Goal: Task Accomplishment & Management: Manage account settings

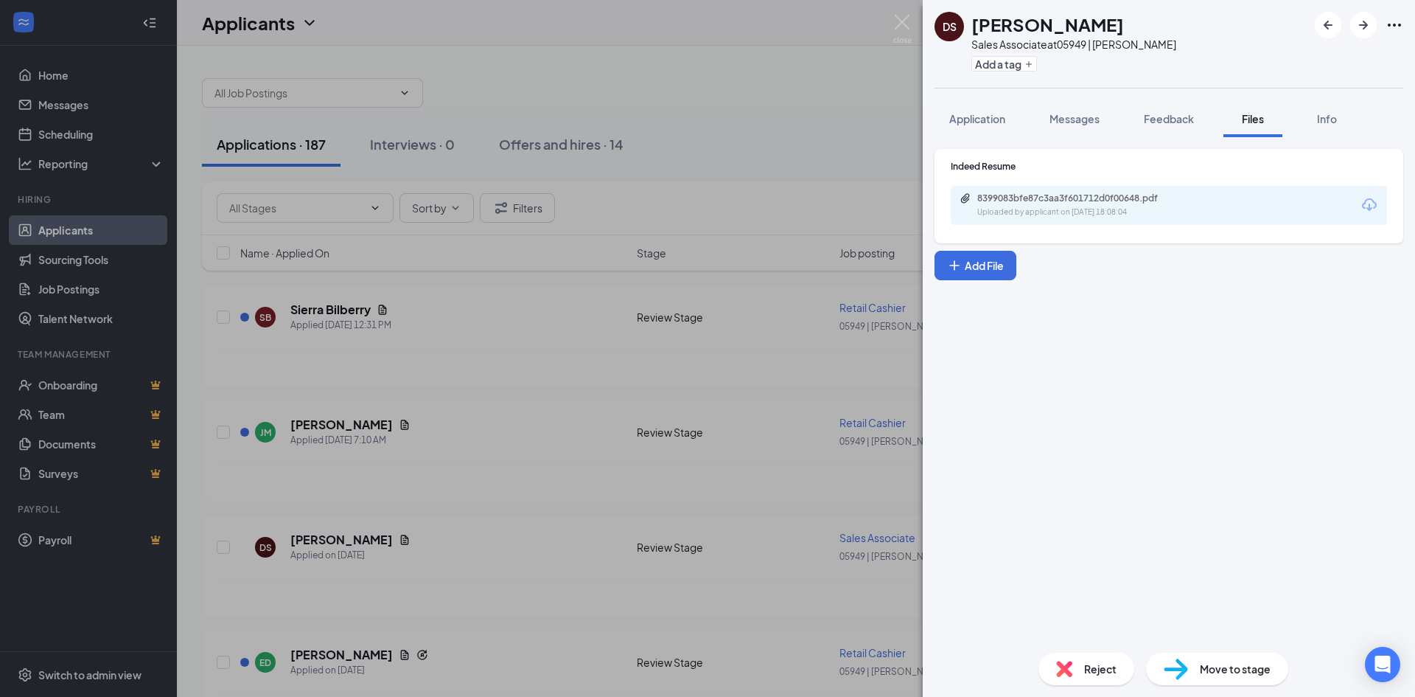
click at [778, 175] on div "DS [PERSON_NAME] Sales Associate at 05949 | [PERSON_NAME] Add a tag Application…" at bounding box center [707, 348] width 1415 height 697
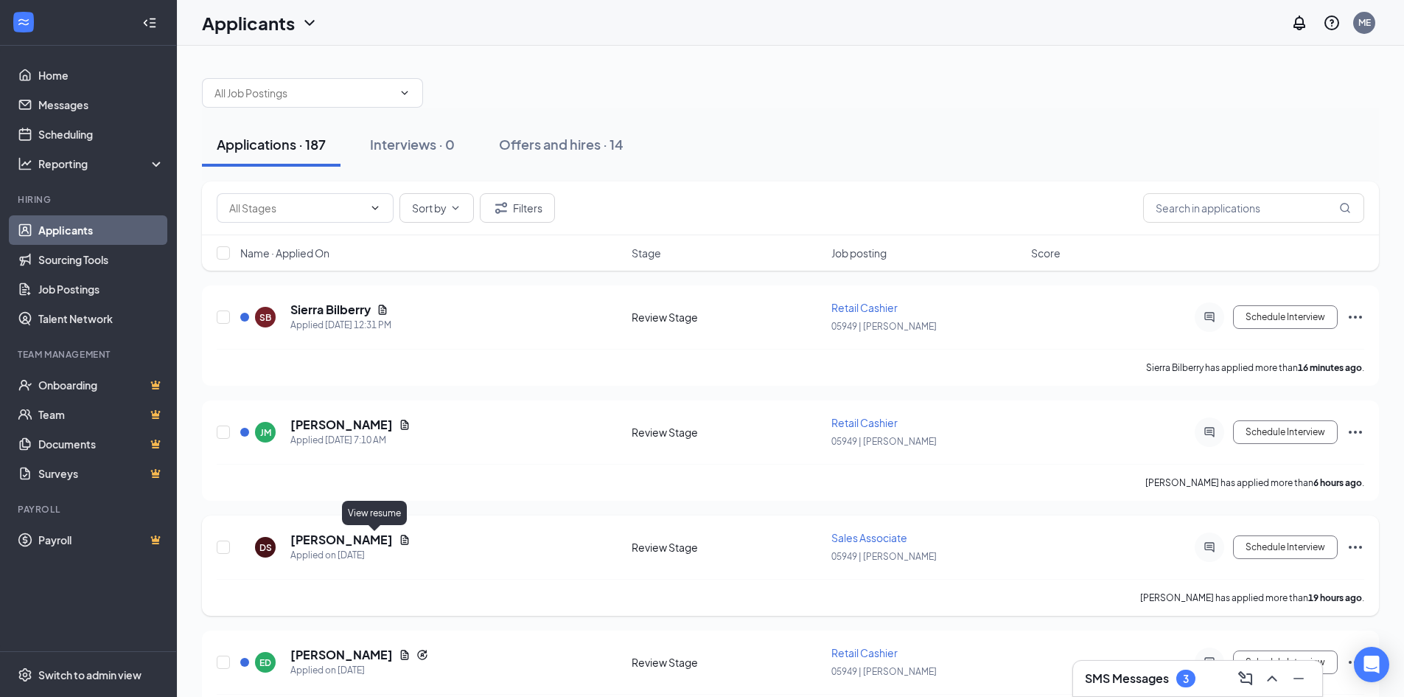
click at [399, 539] on icon "Document" at bounding box center [405, 540] width 12 height 12
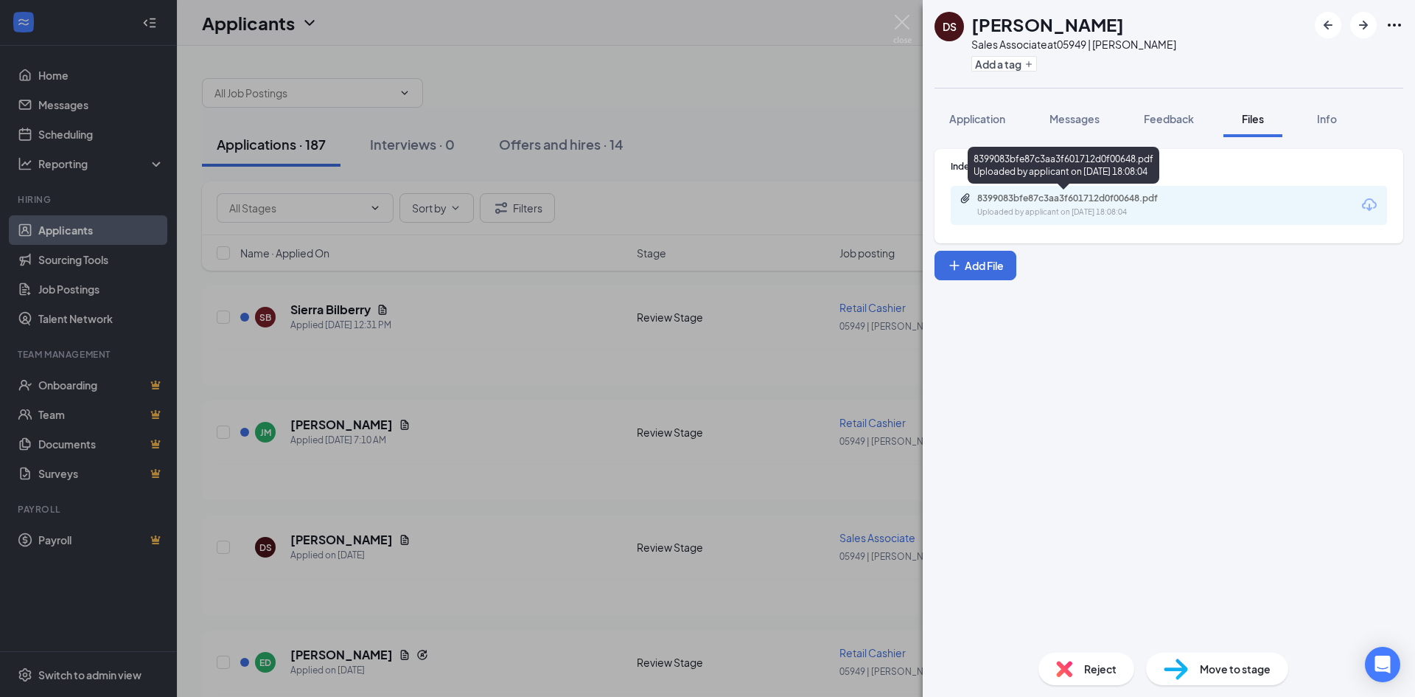
click at [1092, 196] on div "8399083bfe87c3aa3f601712d0f00648.pdf" at bounding box center [1080, 198] width 206 height 12
click at [478, 383] on div "DS [PERSON_NAME] Sales Associate at 05949 | [PERSON_NAME] Add a tag Application…" at bounding box center [707, 348] width 1415 height 697
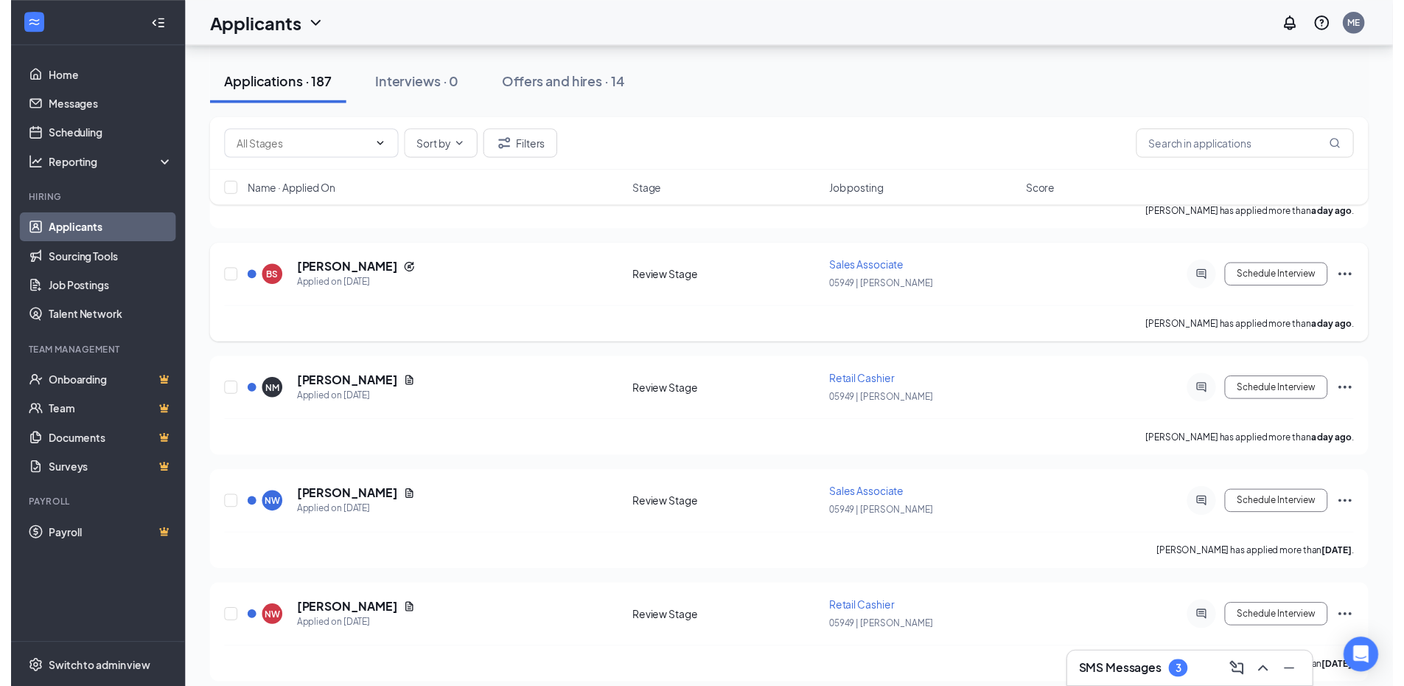
scroll to position [737, 0]
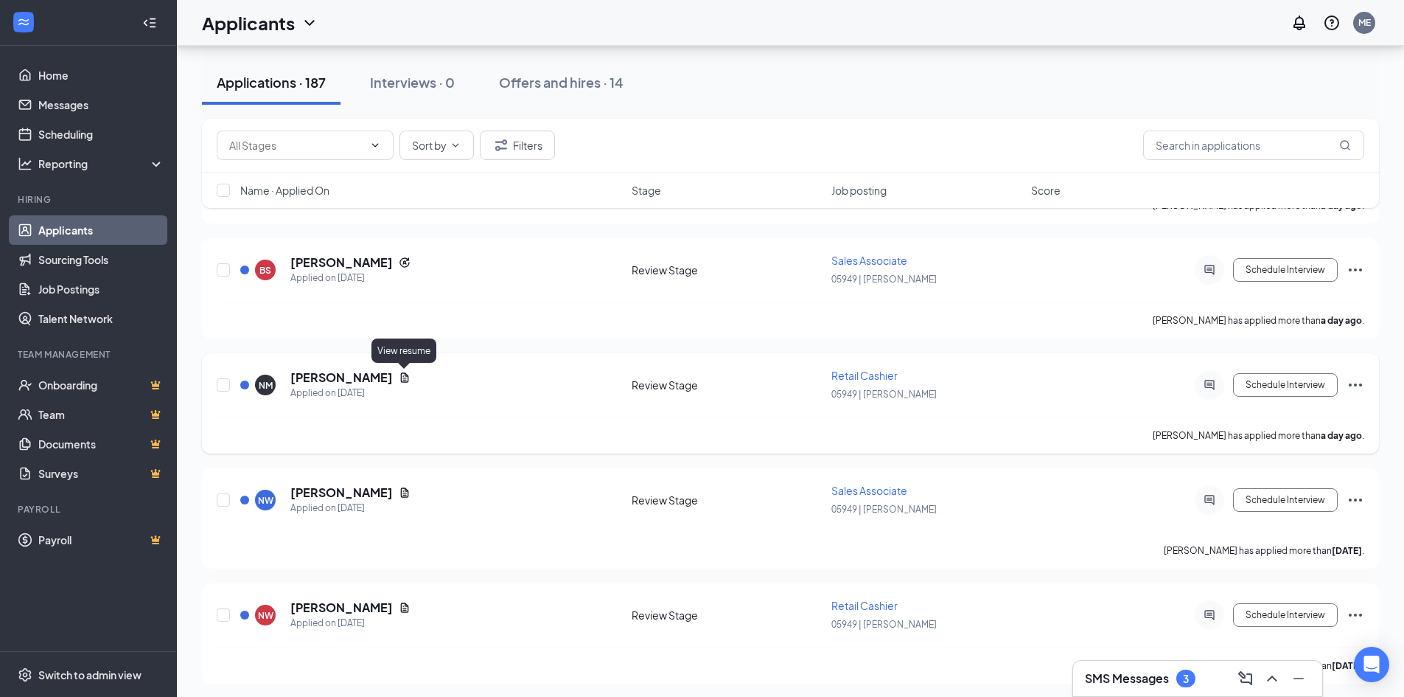
click at [404, 383] on icon "Document" at bounding box center [405, 378] width 12 height 12
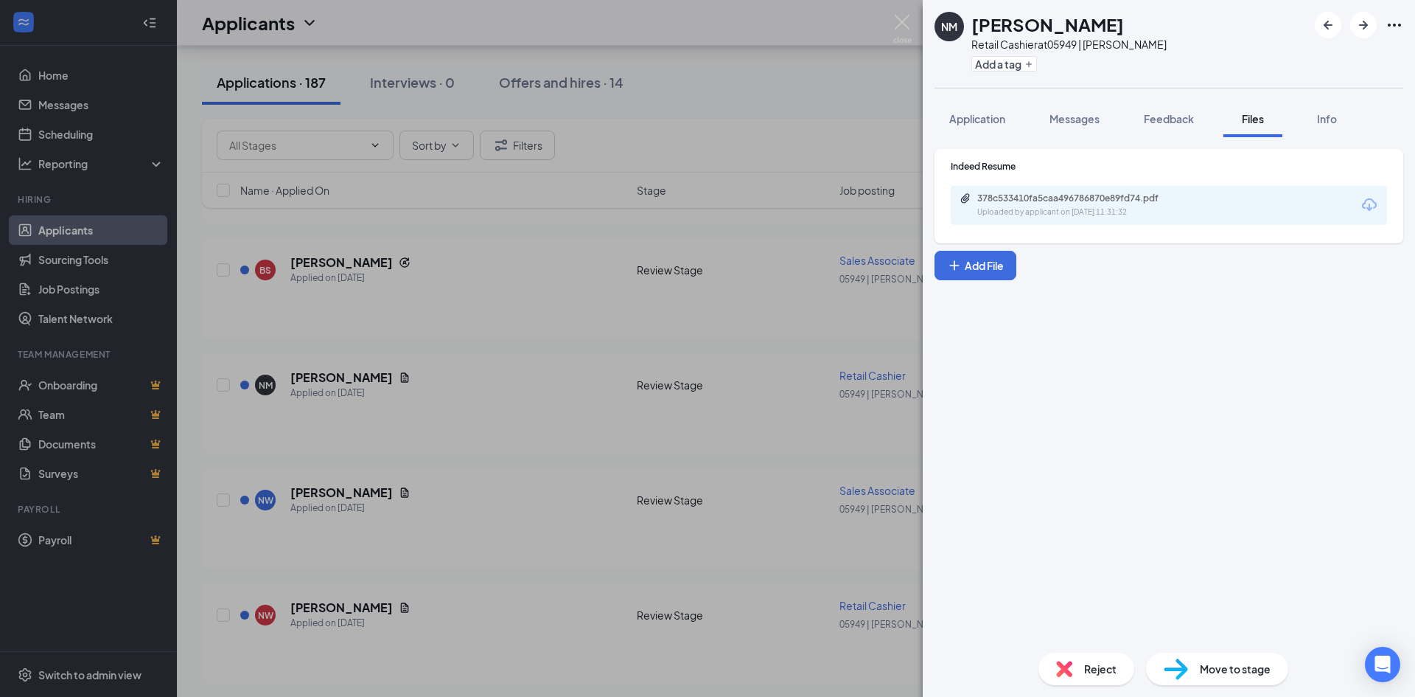
click at [1144, 220] on div "378c533410fa5caa496786870e89fd74.pdf Uploaded by applicant on [DATE] 11:31:32" at bounding box center [1169, 205] width 436 height 39
click at [1150, 206] on div "378c533410fa5caa496786870e89fd74.pdf Uploaded by applicant on [DATE] 11:31:32" at bounding box center [1079, 205] width 239 height 26
click at [603, 352] on div "NM [PERSON_NAME] Retail Cashier at 05949 | [PERSON_NAME] Add a tag Application …" at bounding box center [707, 348] width 1415 height 697
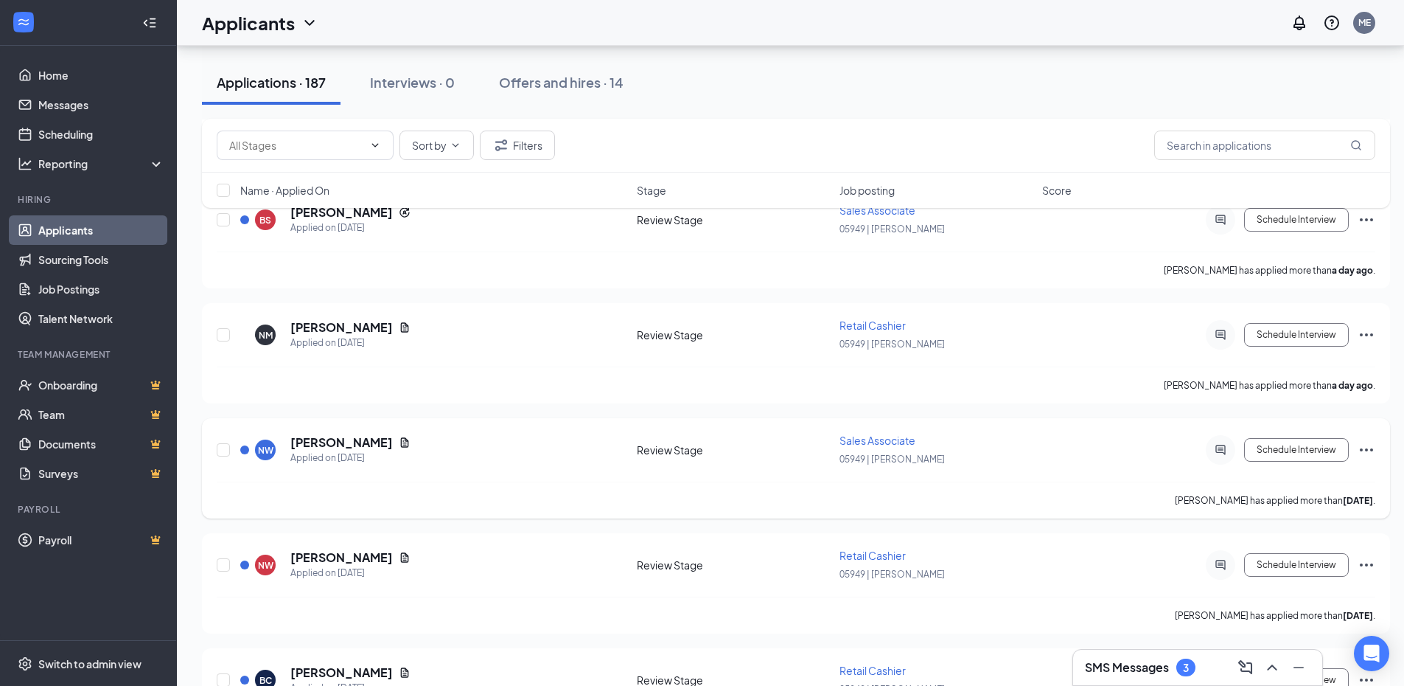
scroll to position [885, 0]
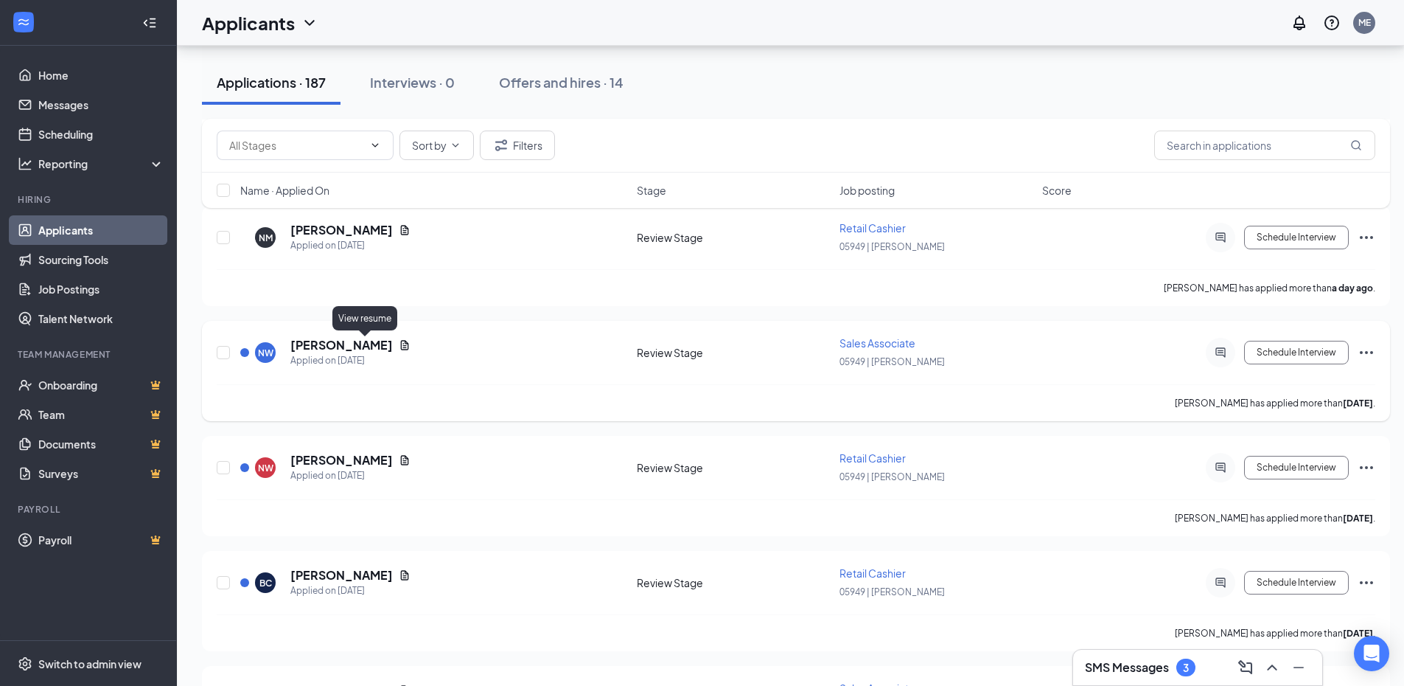
click at [399, 349] on icon "Document" at bounding box center [405, 345] width 12 height 12
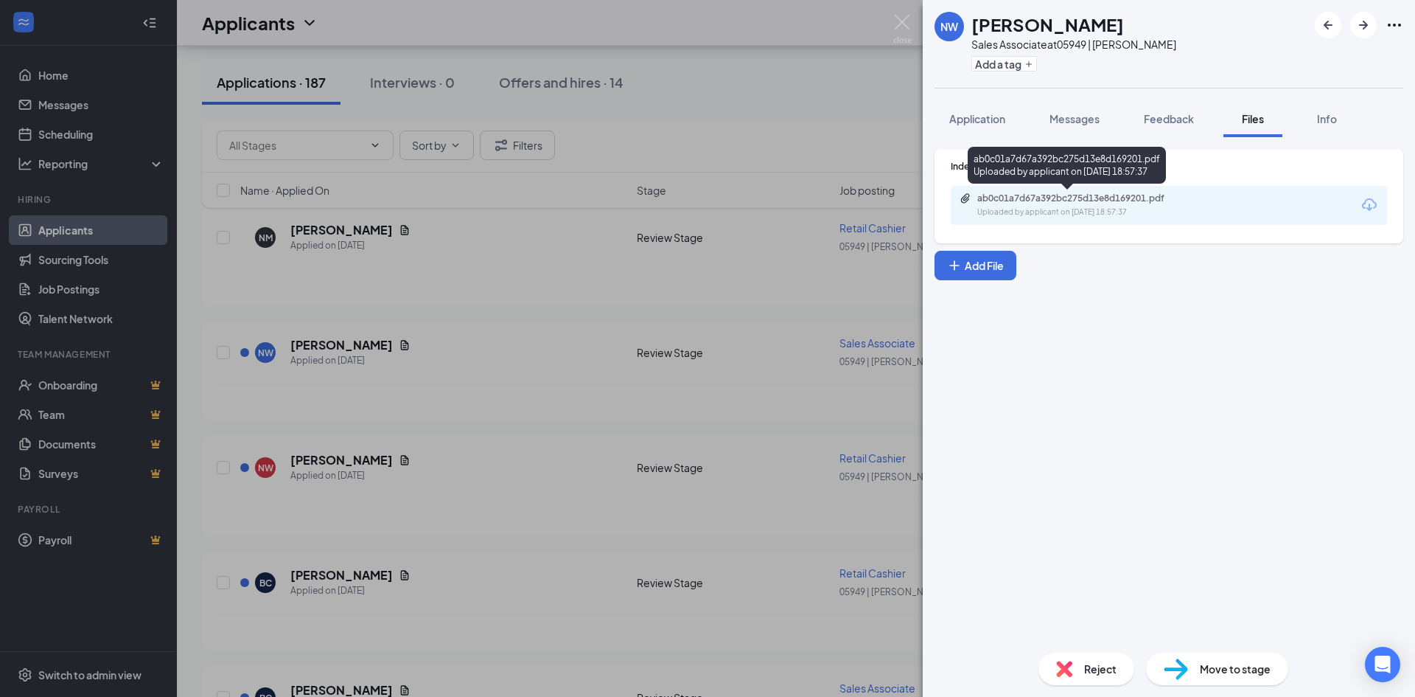
click at [1050, 178] on div "ab0c01a7d67a392bc275d13e8d169201.pdf Uploaded by applicant on [DATE] 18:57:37" at bounding box center [1067, 165] width 198 height 37
click at [1059, 201] on div "ab0c01a7d67a392bc275d13e8d169201.pdf" at bounding box center [1080, 198] width 206 height 12
click at [436, 409] on div "NW [PERSON_NAME] Sales Associate at 05949 | [PERSON_NAME] Add a tag Application…" at bounding box center [707, 348] width 1415 height 697
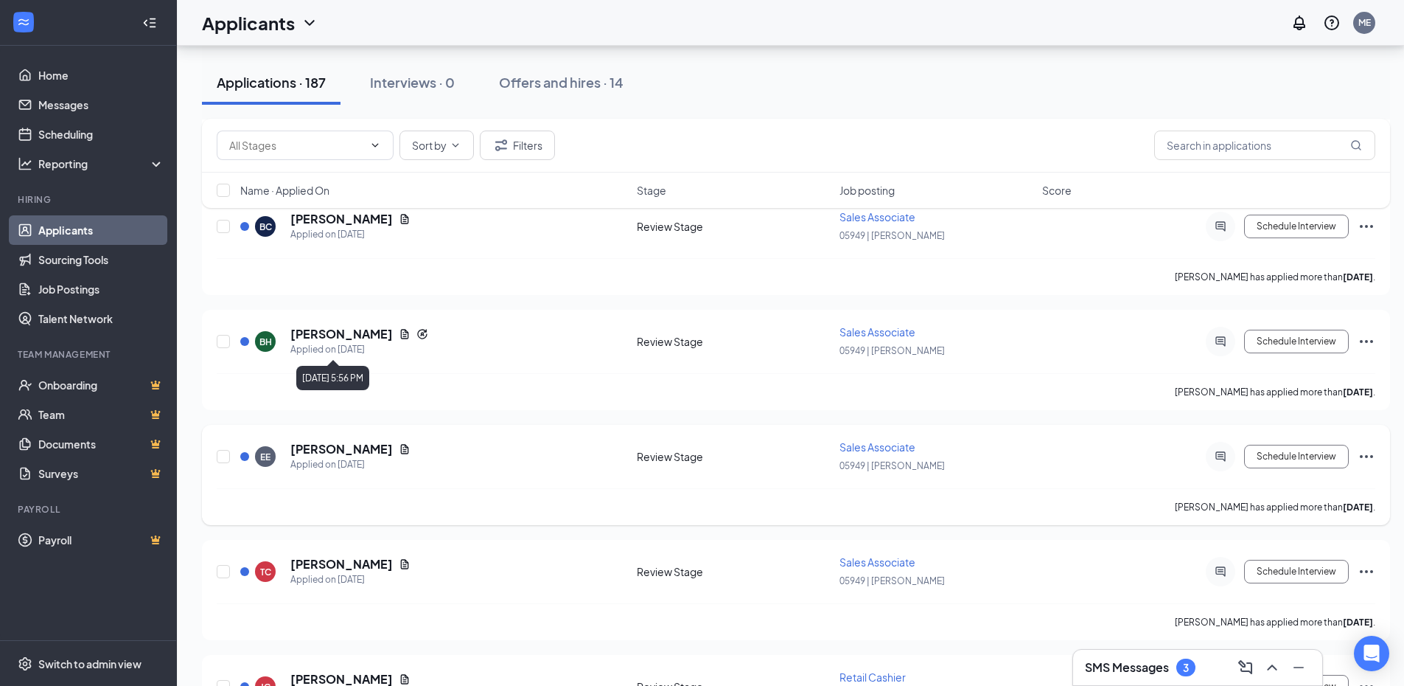
scroll to position [1401, 0]
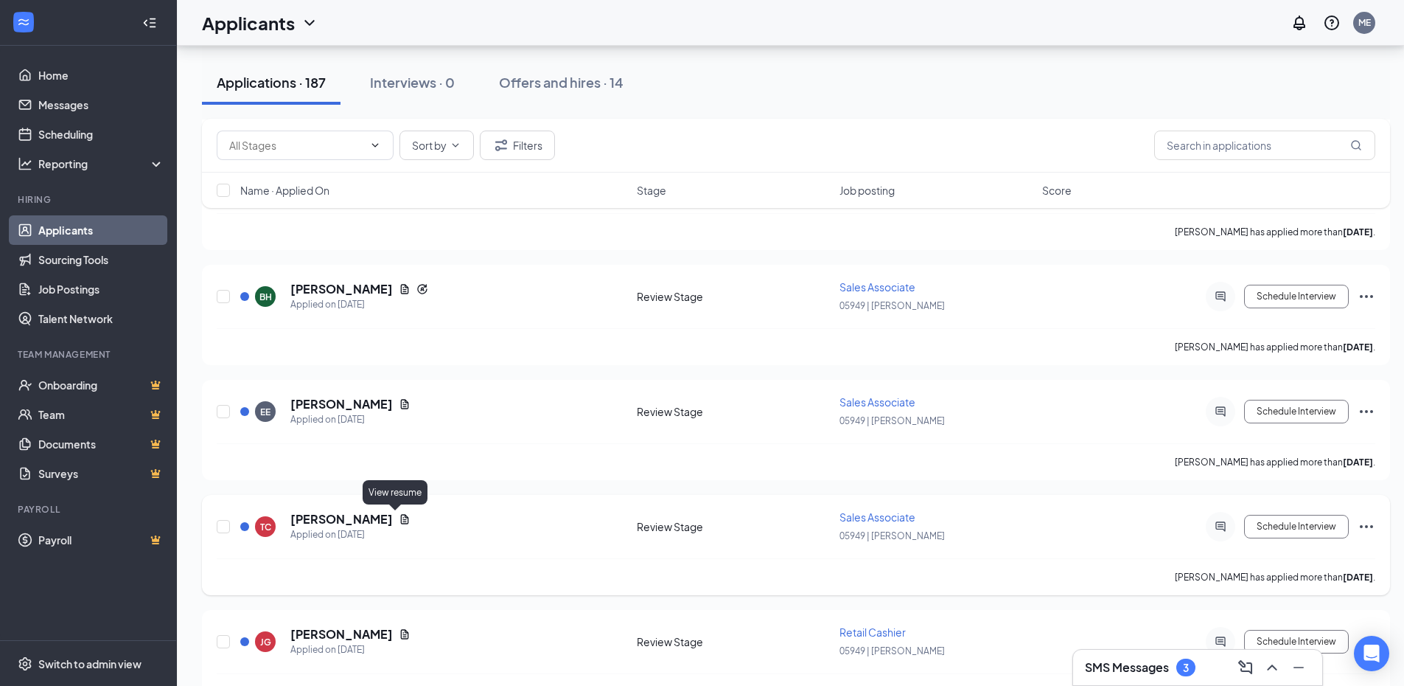
click at [401, 520] on icon "Document" at bounding box center [405, 519] width 8 height 10
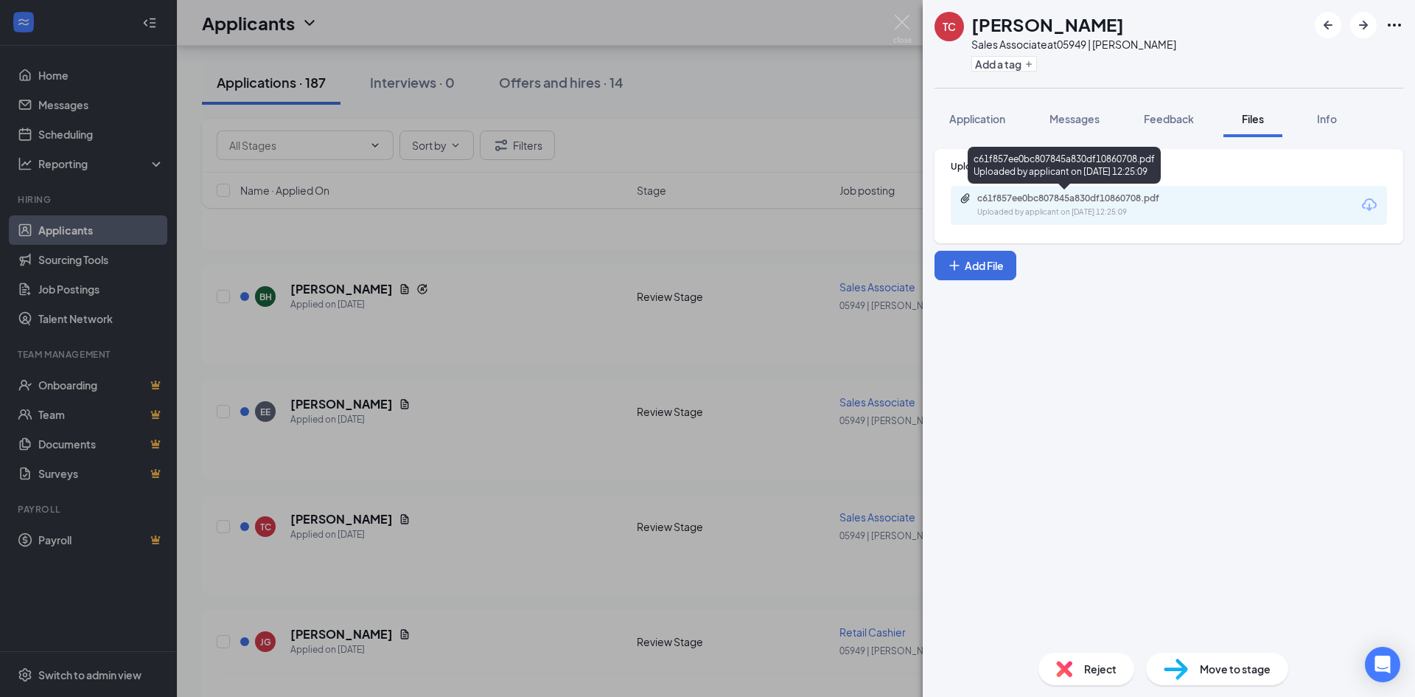
click at [1154, 214] on div "Uploaded by applicant on [DATE] 12:25:09" at bounding box center [1087, 212] width 221 height 12
click at [526, 446] on div "TC [PERSON_NAME] Sales Associate at 05949 | [PERSON_NAME] Add a tag Application…" at bounding box center [707, 348] width 1415 height 697
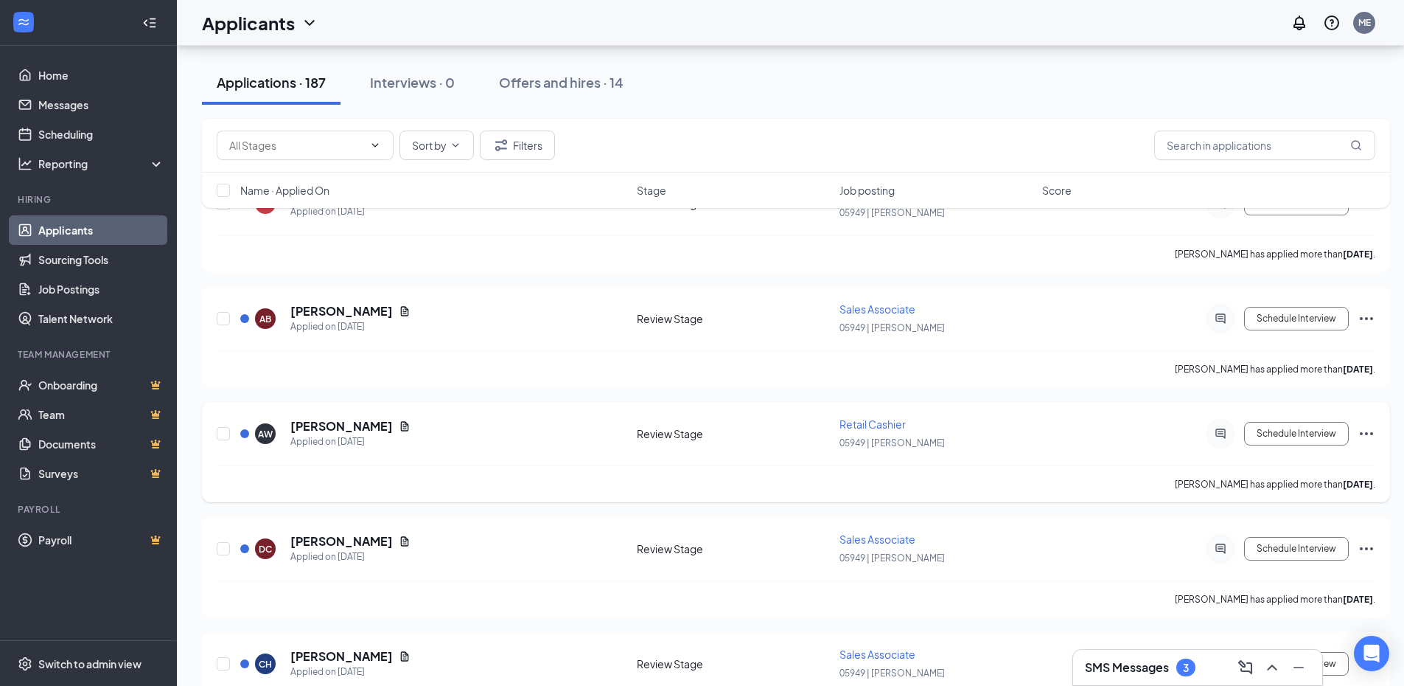
scroll to position [1843, 0]
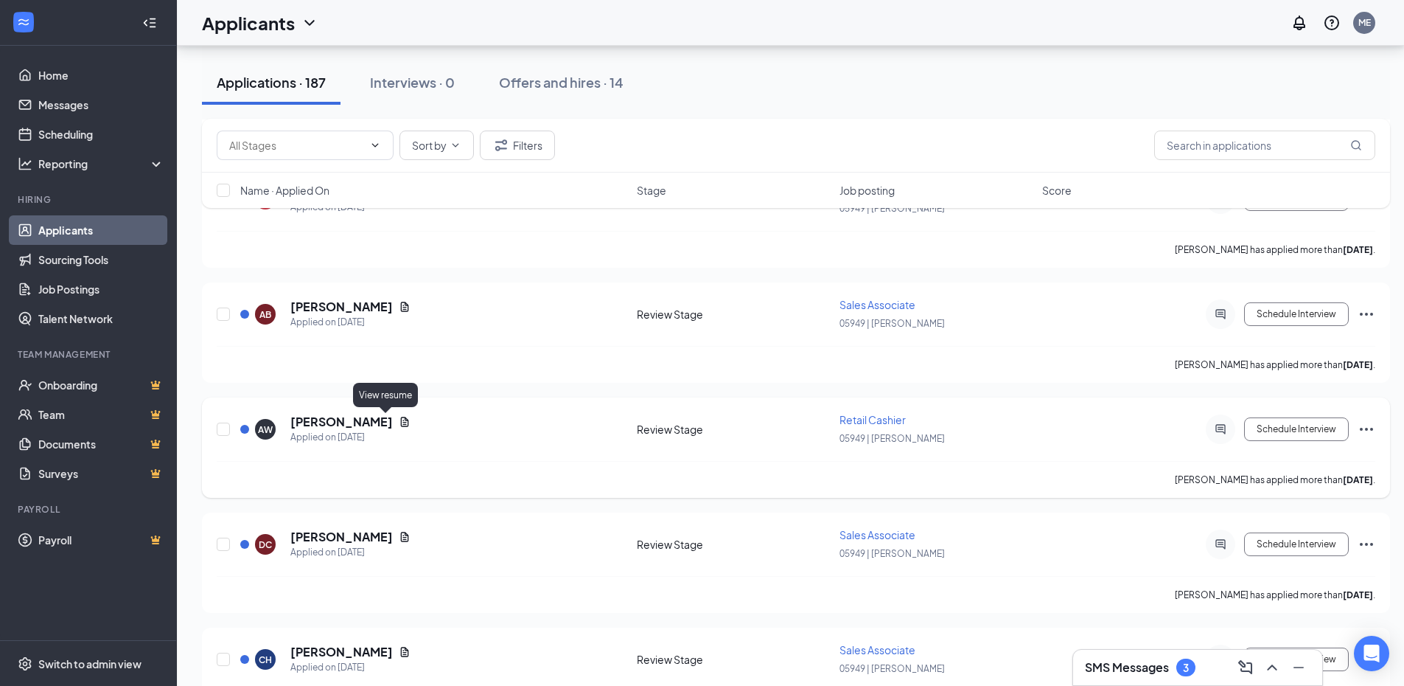
click at [399, 419] on icon "Document" at bounding box center [405, 422] width 12 height 12
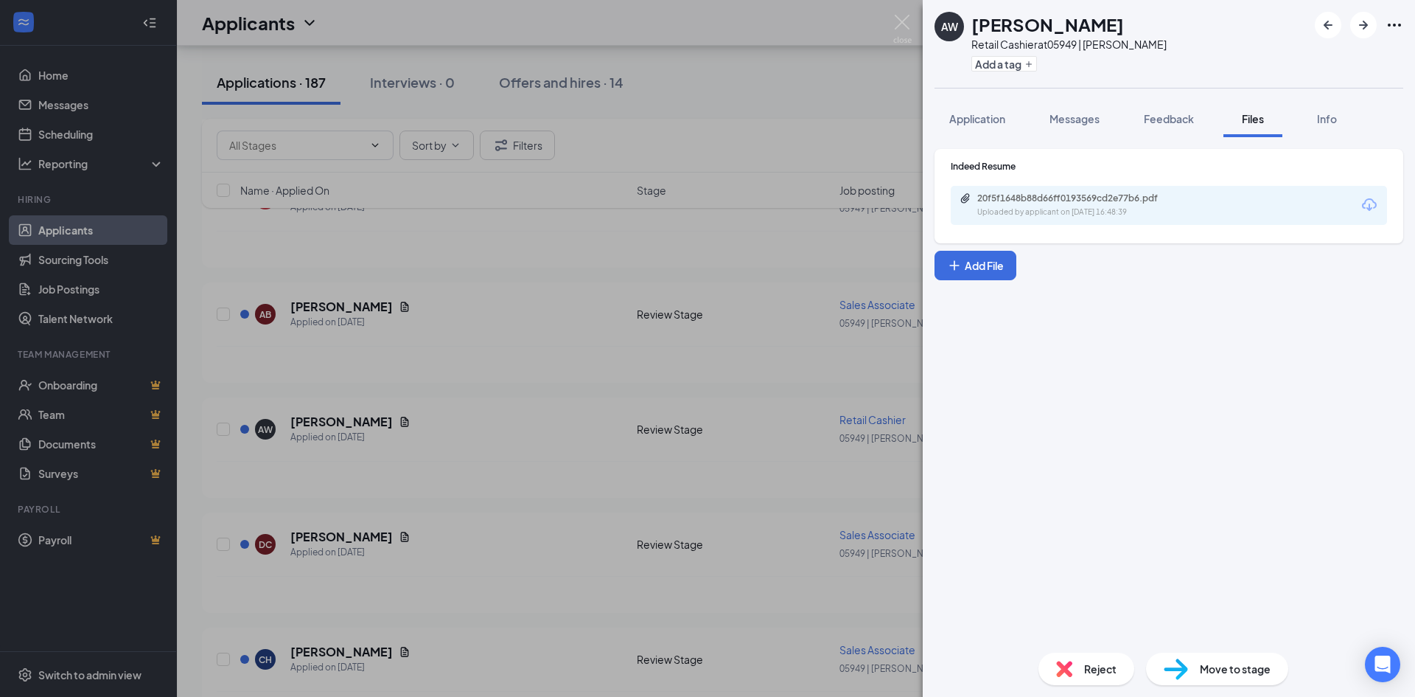
click at [1095, 203] on div "20f5f1648b88d66ff0193569cd2e77b6.pdf" at bounding box center [1080, 198] width 206 height 12
click at [597, 467] on div "[PERSON_NAME] Retail Cashier at 05949 | [PERSON_NAME] Ace Add a tag Application…" at bounding box center [707, 348] width 1415 height 697
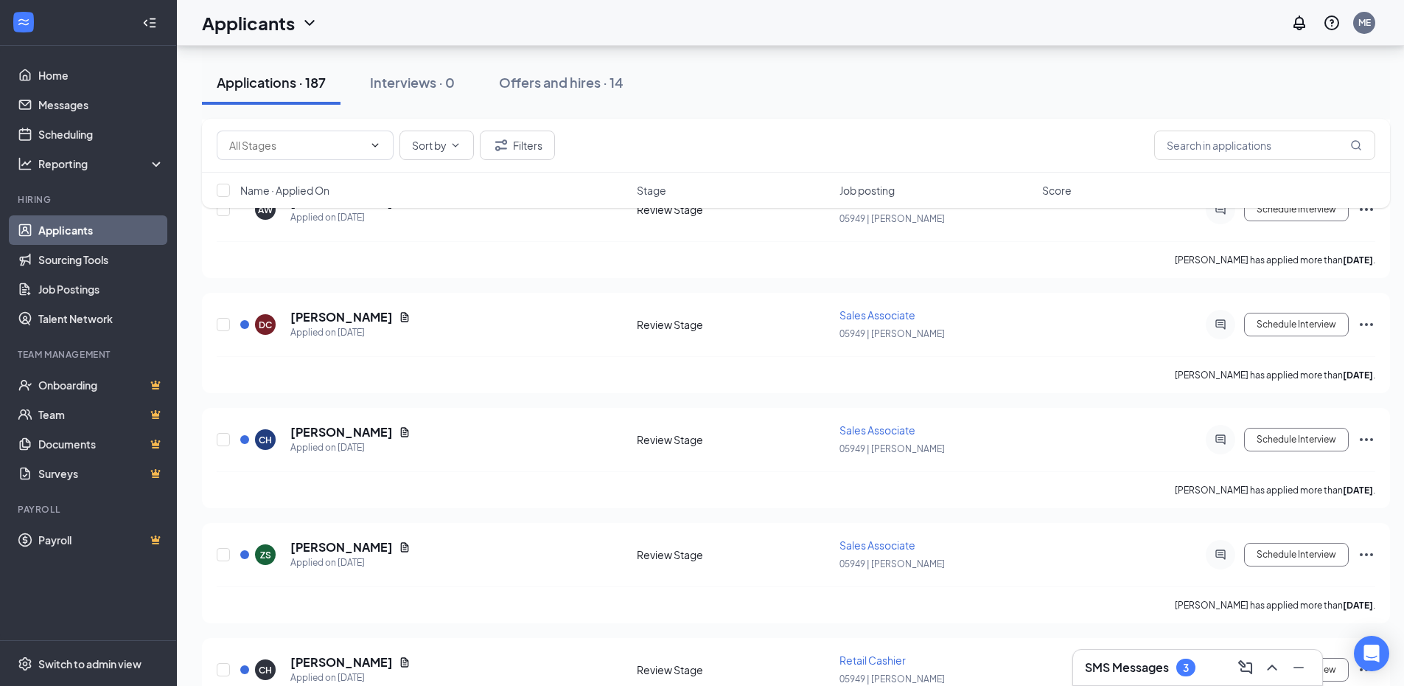
scroll to position [2064, 0]
click at [897, 316] on span "Sales Associate" at bounding box center [878, 313] width 76 height 13
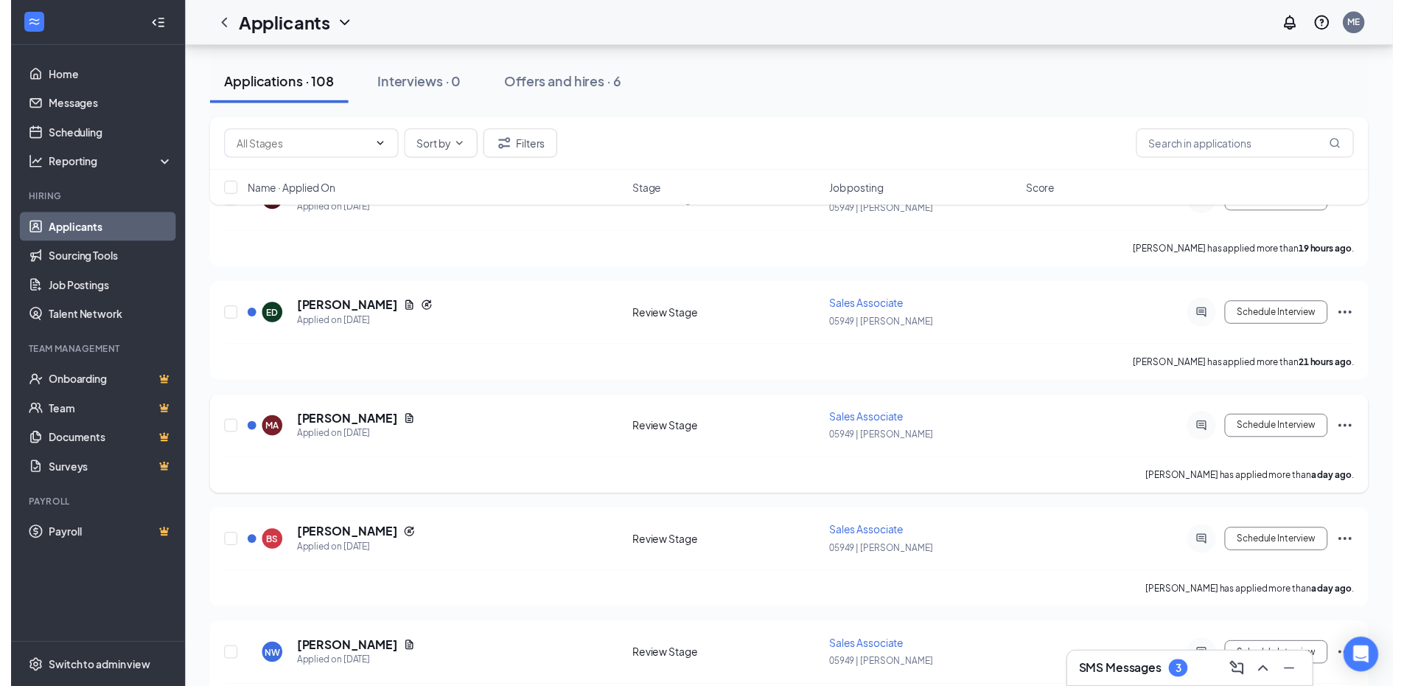
scroll to position [147, 0]
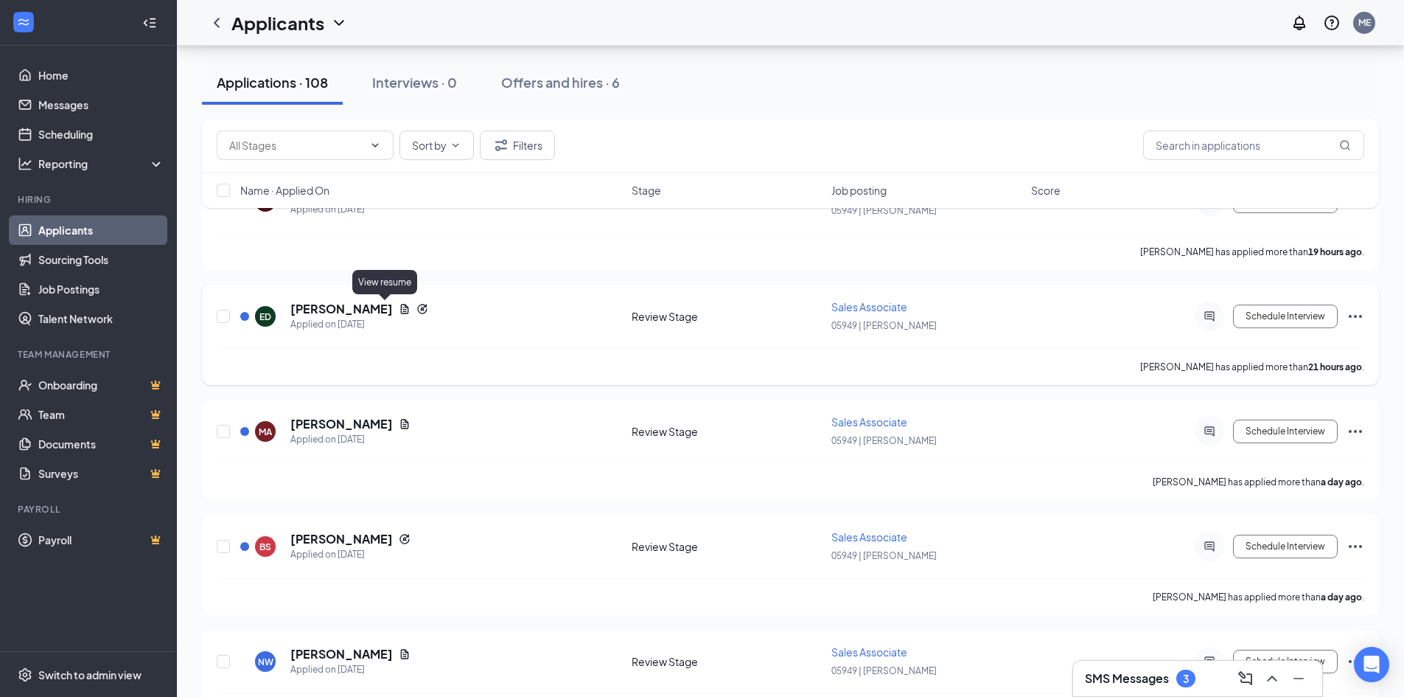
click at [399, 310] on icon "Document" at bounding box center [405, 309] width 12 height 12
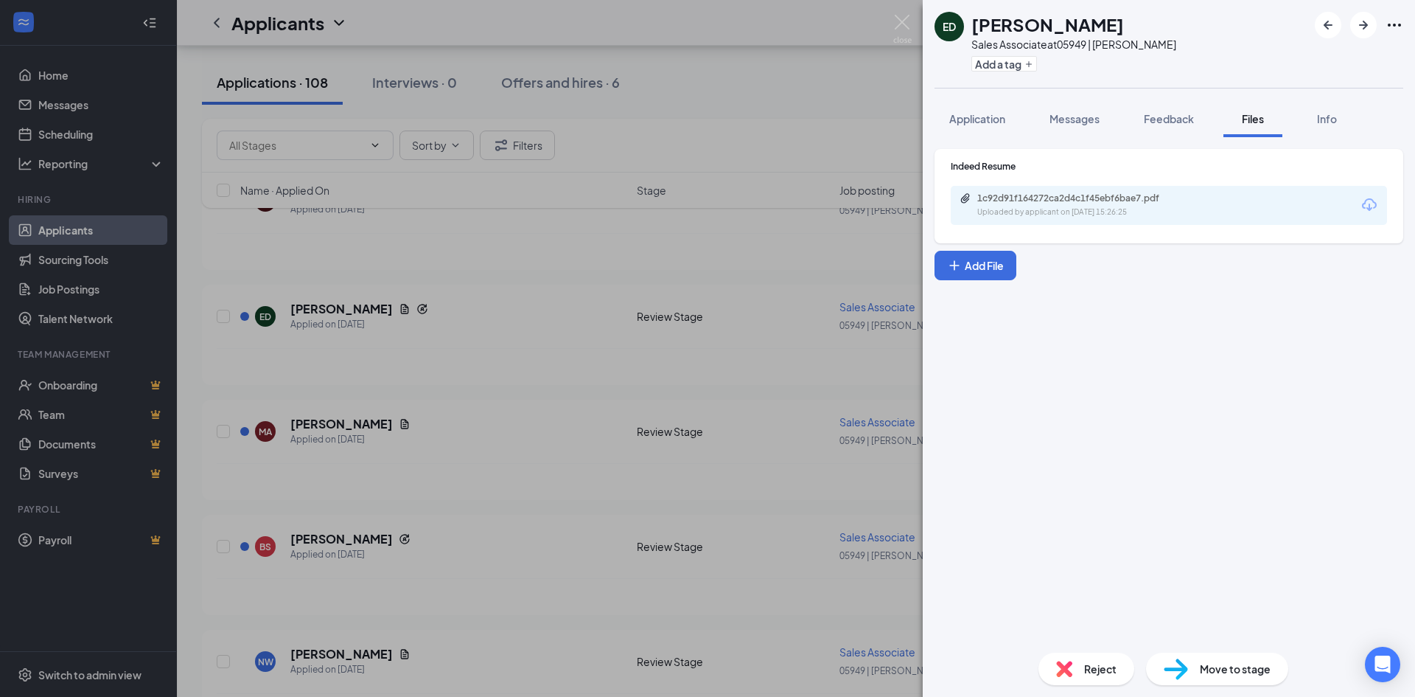
click at [1145, 225] on div "Indeed Resume 1c92d91f164272ca2d4c1f45ebf6bae7.pdf Uploaded by applicant on [DA…" at bounding box center [1169, 196] width 469 height 94
click at [1144, 217] on div "Uploaded by applicant on [DATE] 15:26:25" at bounding box center [1087, 212] width 221 height 12
click at [618, 346] on div "ED [PERSON_NAME] Sales Associate at 05949 | [PERSON_NAME] Add a tag Application…" at bounding box center [707, 348] width 1415 height 697
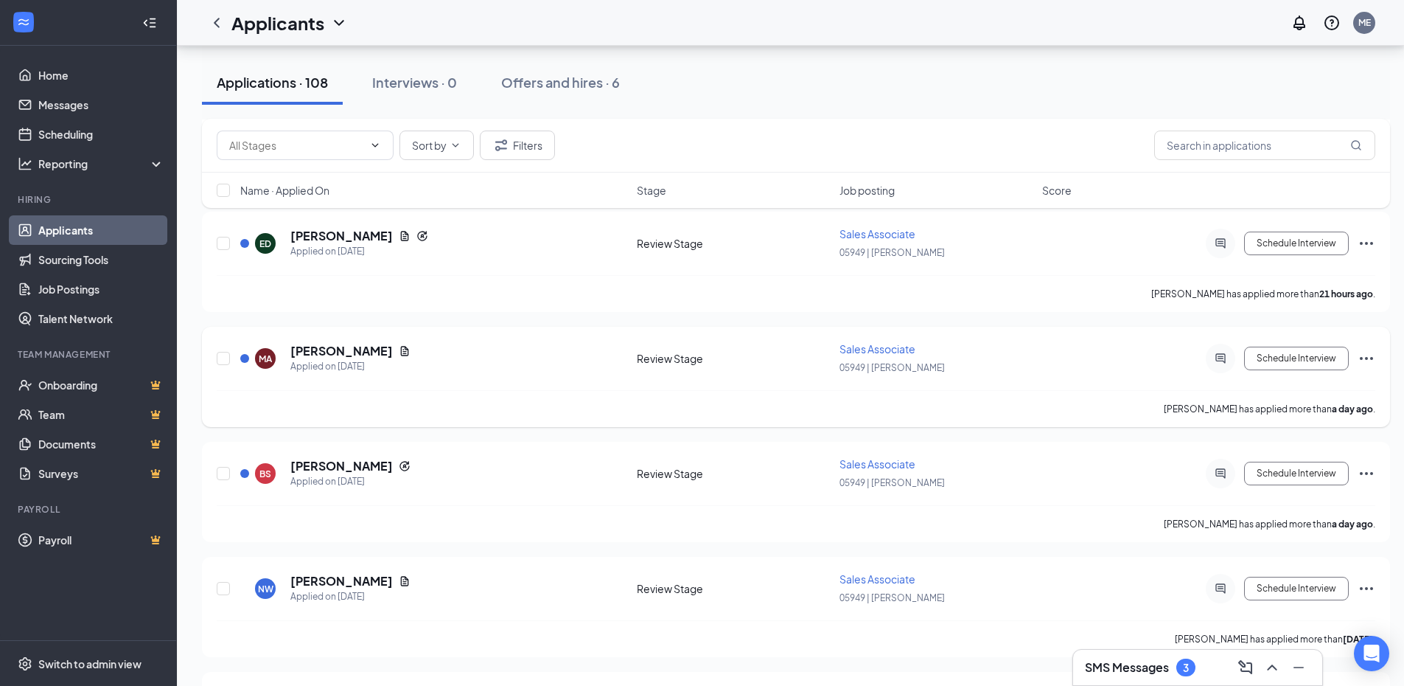
scroll to position [221, 0]
click at [399, 352] on icon "Document" at bounding box center [405, 350] width 12 height 12
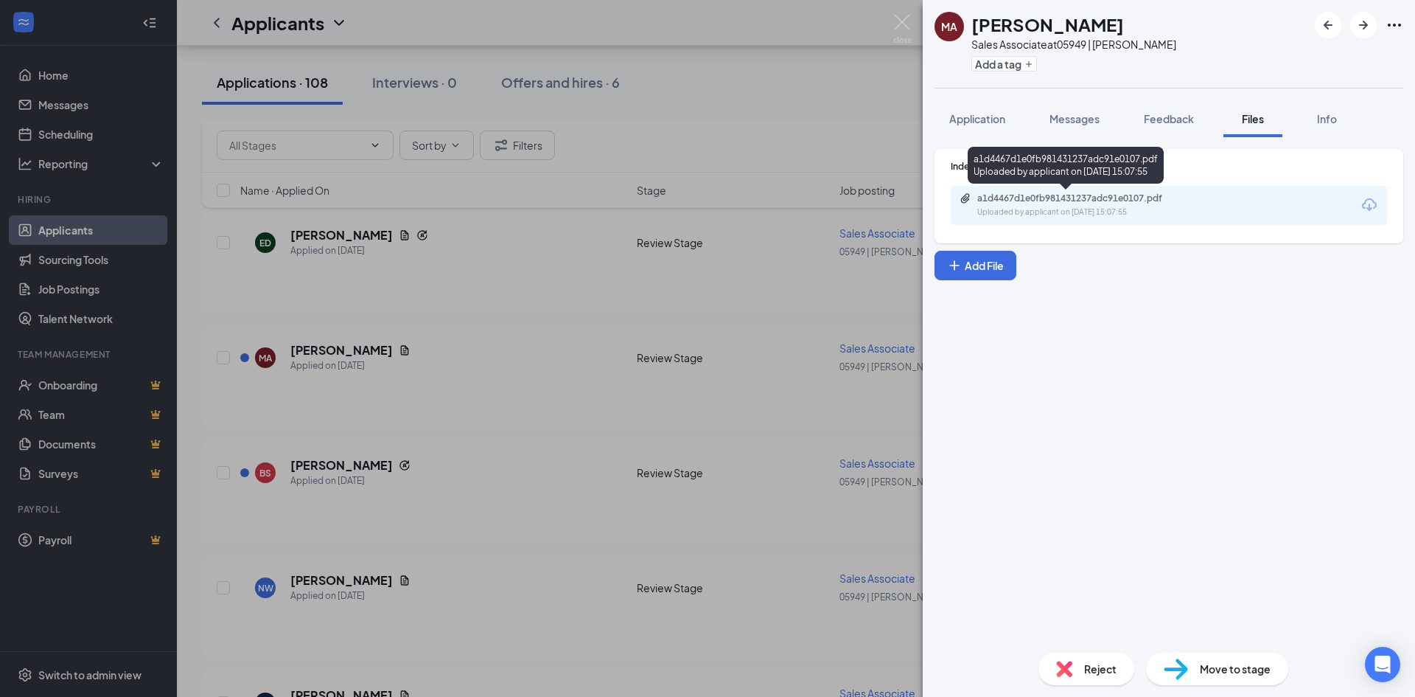
click at [1096, 192] on div "a1d4467d1e0fb981431237adc91e0107.pdf Uploaded by applicant on [DATE] 15:07:55" at bounding box center [1169, 205] width 436 height 39
click at [1100, 207] on div "Uploaded by applicant on [DATE] 15:07:55" at bounding box center [1087, 212] width 221 height 12
click at [538, 316] on div "MA [PERSON_NAME] Sales Associate at 05949 | [PERSON_NAME] Add a tag Application…" at bounding box center [707, 348] width 1415 height 697
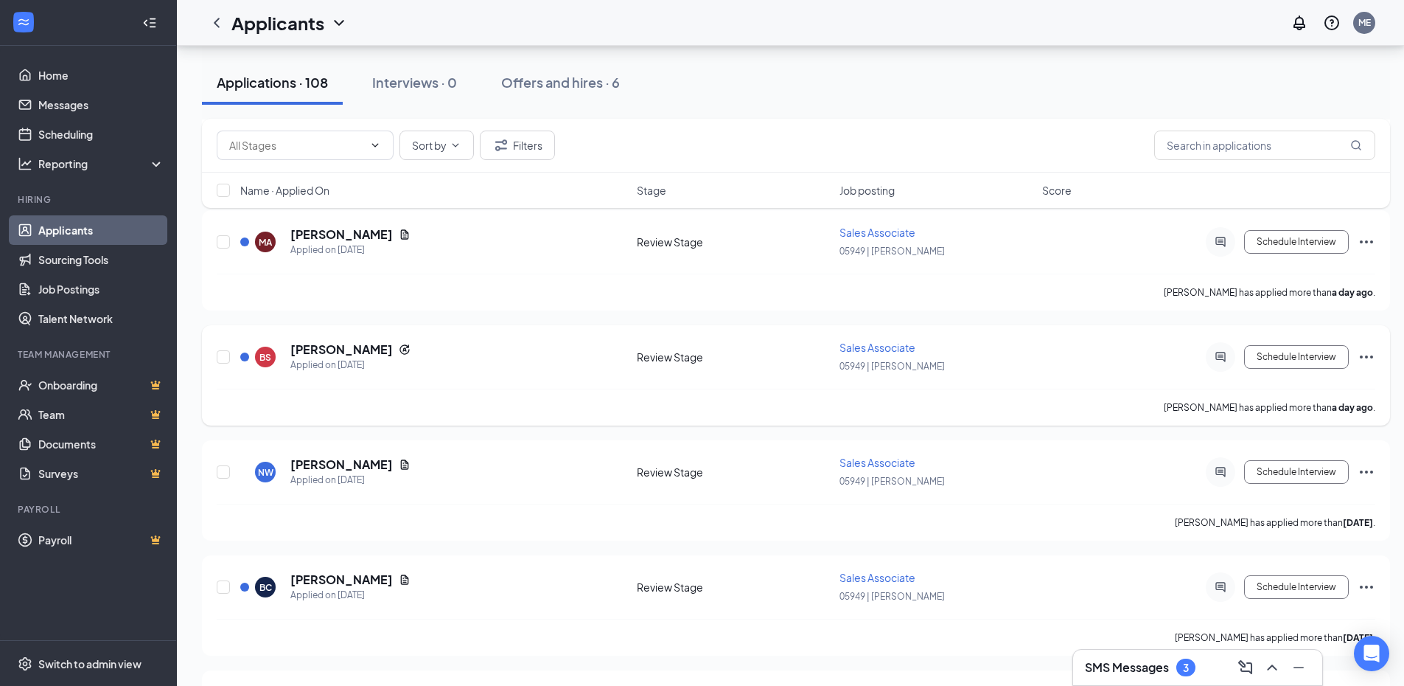
scroll to position [369, 0]
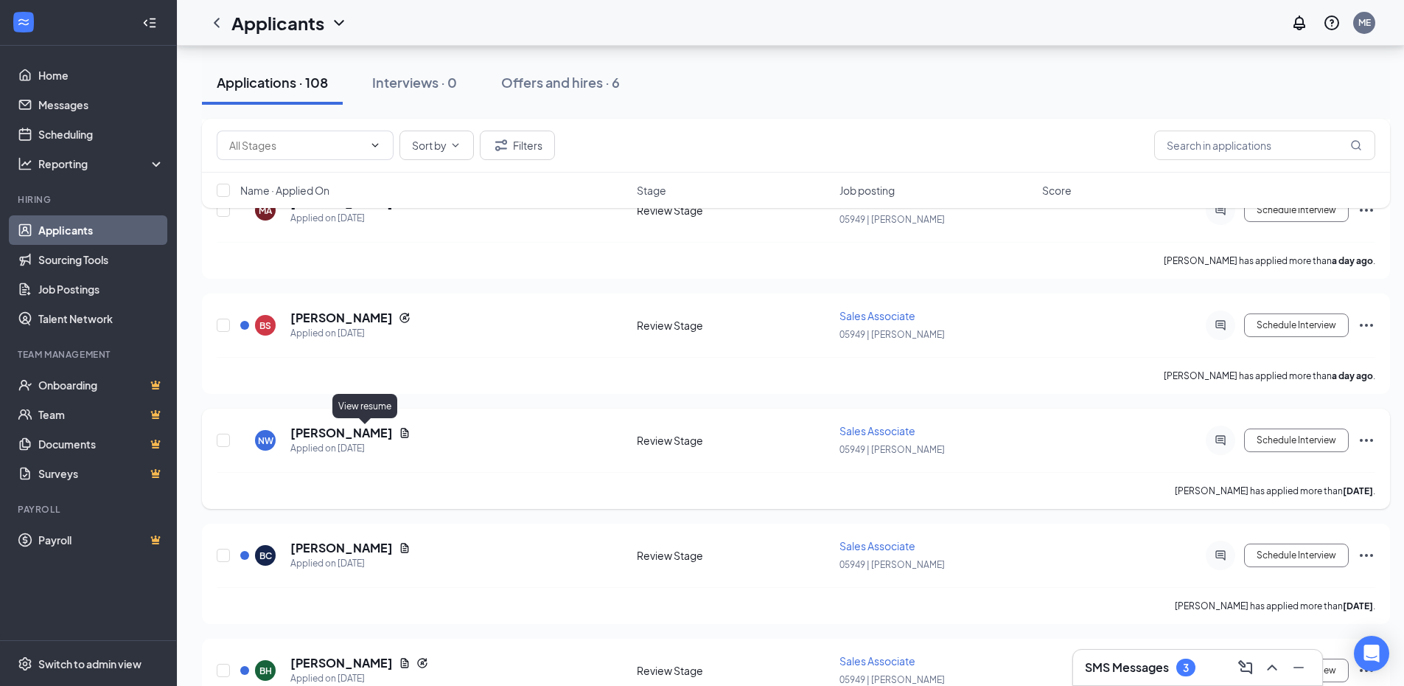
click at [401, 434] on icon "Document" at bounding box center [405, 433] width 8 height 10
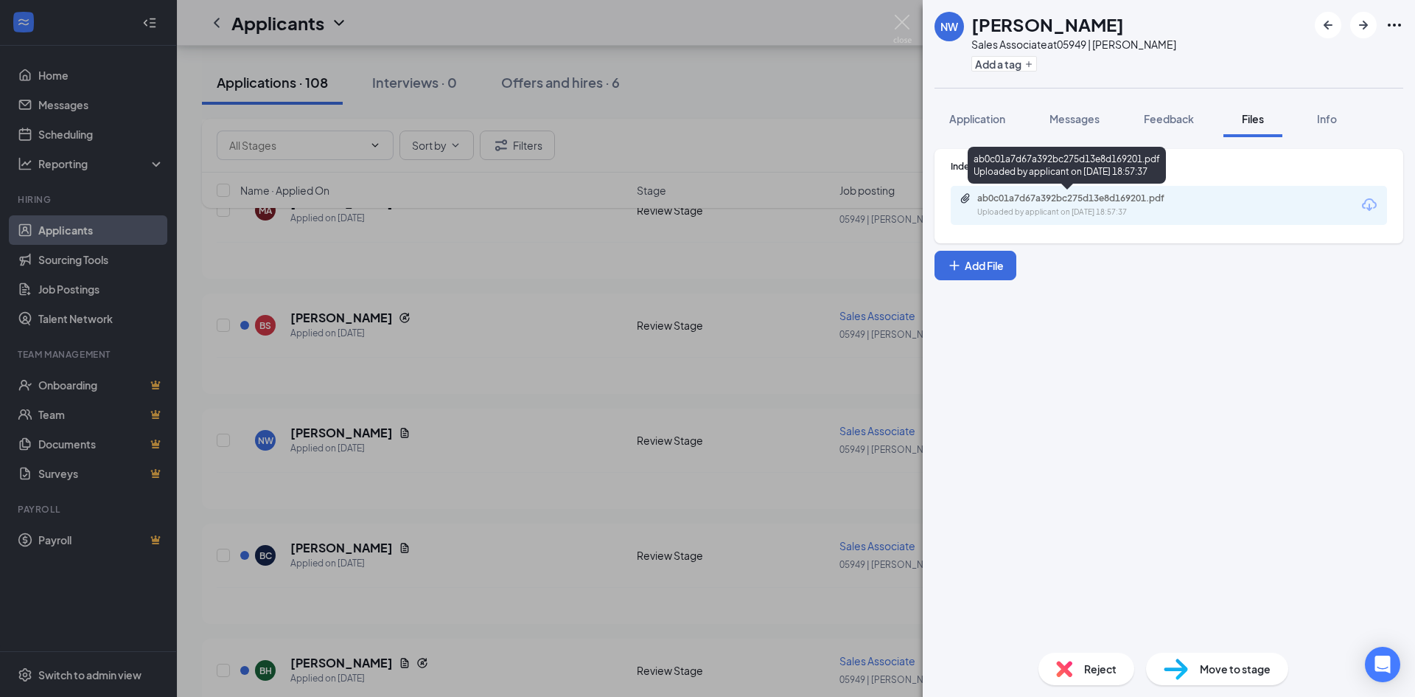
click at [1056, 206] on div "ab0c01a7d67a392bc275d13e8d169201.pdf Uploaded by applicant on [DATE] 18:57:37" at bounding box center [1079, 205] width 239 height 26
click at [506, 447] on div "NW [PERSON_NAME] Sales Associate at 05949 | [PERSON_NAME] Add a tag Application…" at bounding box center [707, 348] width 1415 height 697
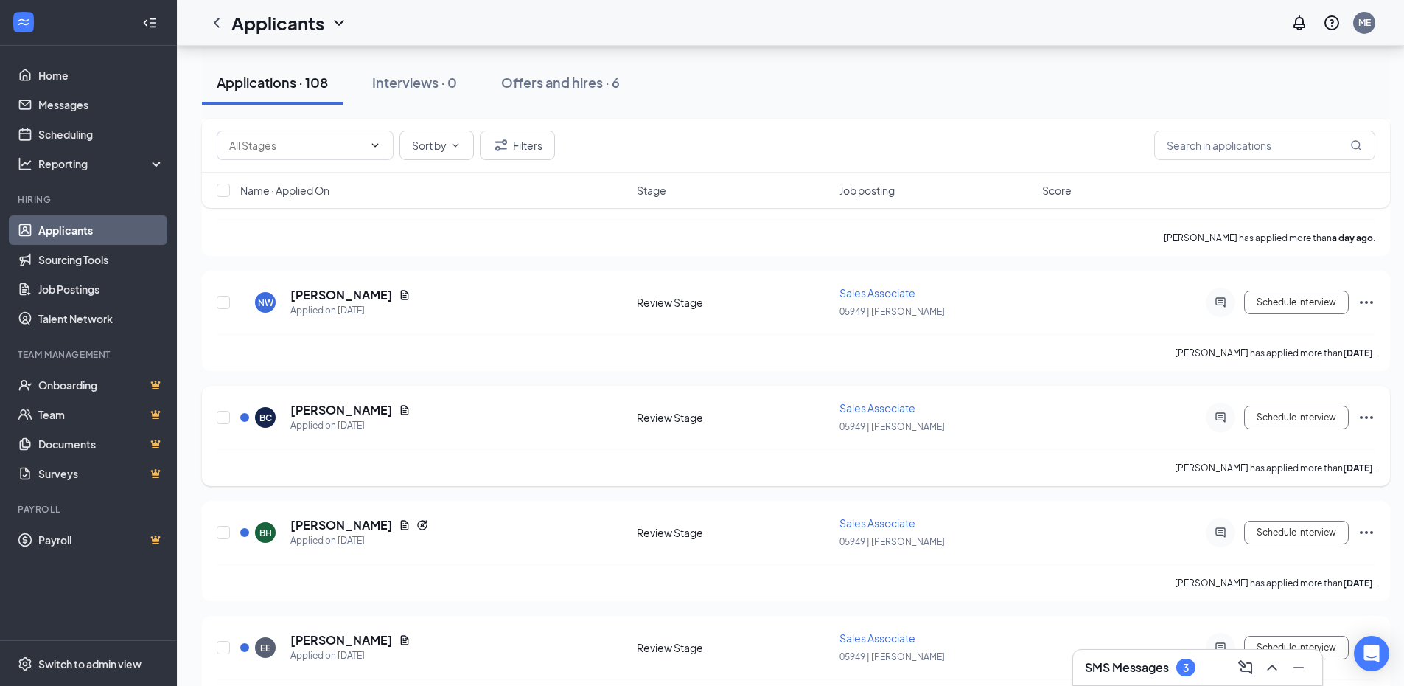
scroll to position [516, 0]
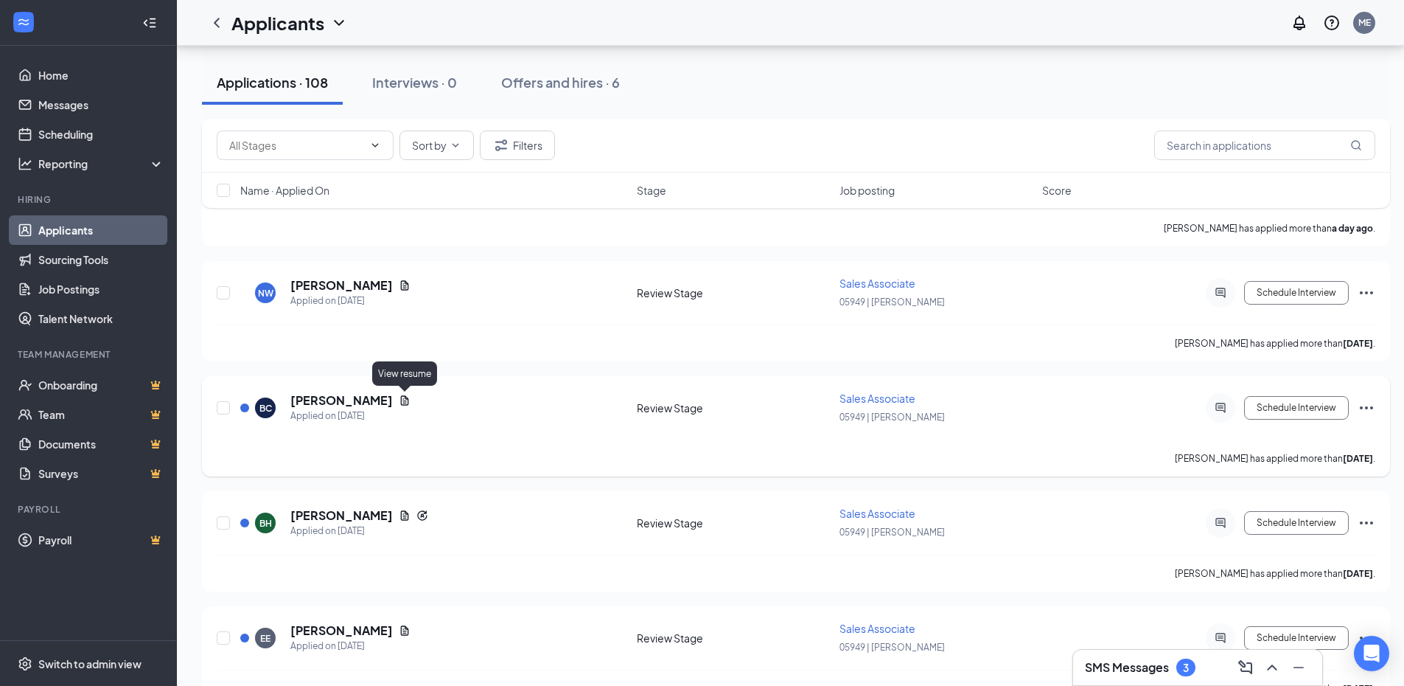
click at [408, 403] on icon "Document" at bounding box center [405, 400] width 12 height 12
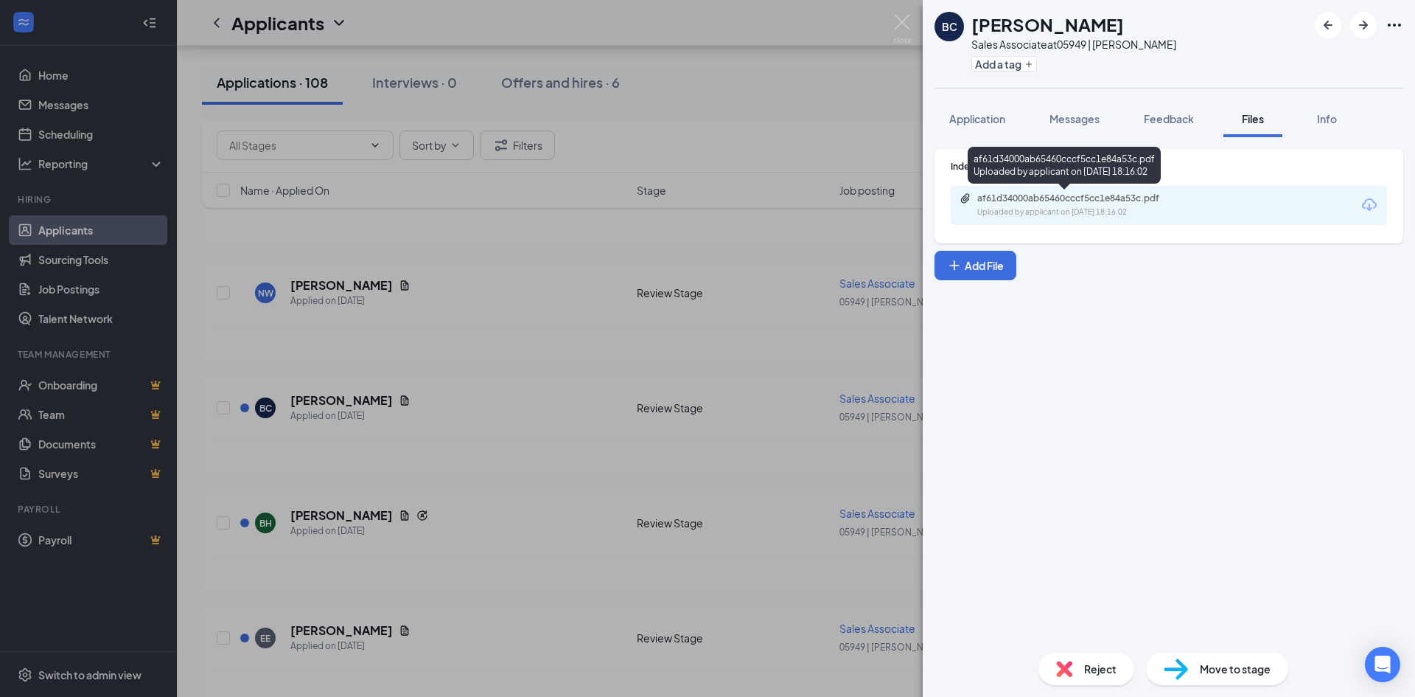
click at [1032, 212] on div "Uploaded by applicant on [DATE] 18:16:02" at bounding box center [1087, 212] width 221 height 12
click at [467, 512] on div "BC [PERSON_NAME] Sales Associate at 05949 | [PERSON_NAME] Add a tag Application…" at bounding box center [707, 348] width 1415 height 697
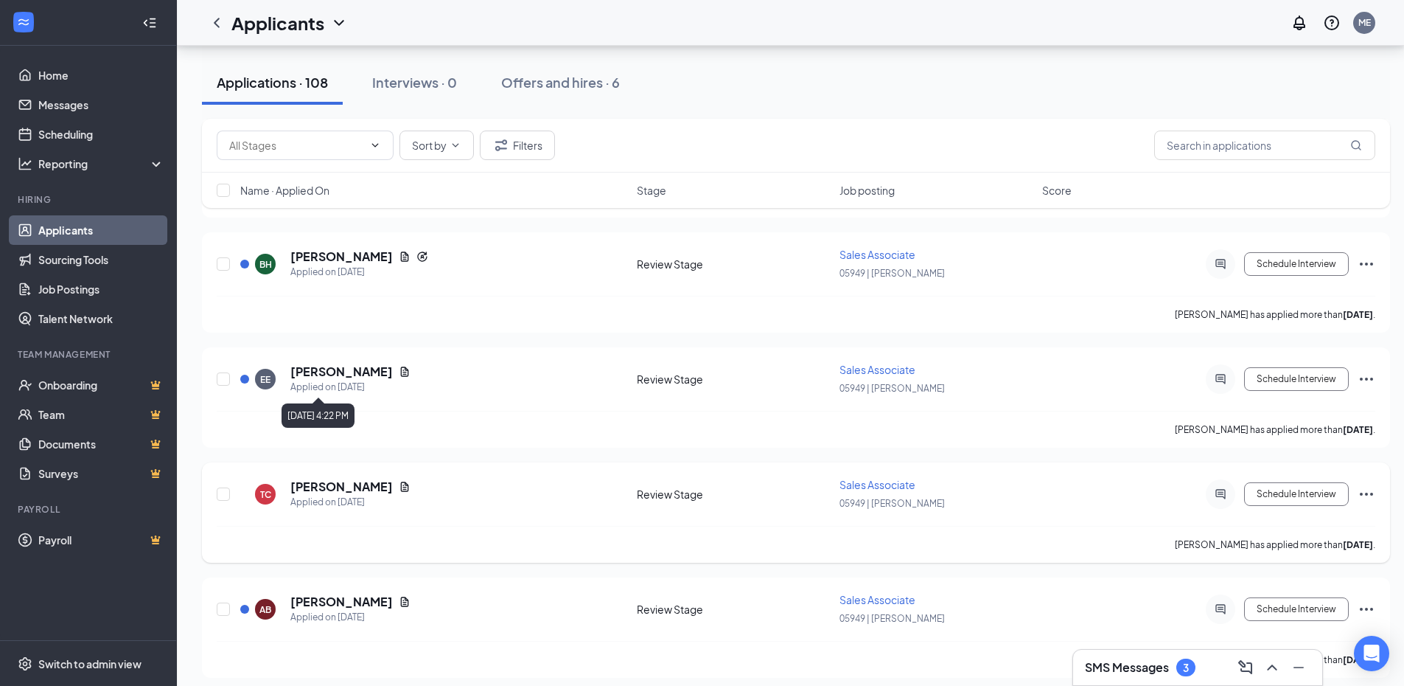
scroll to position [811, 0]
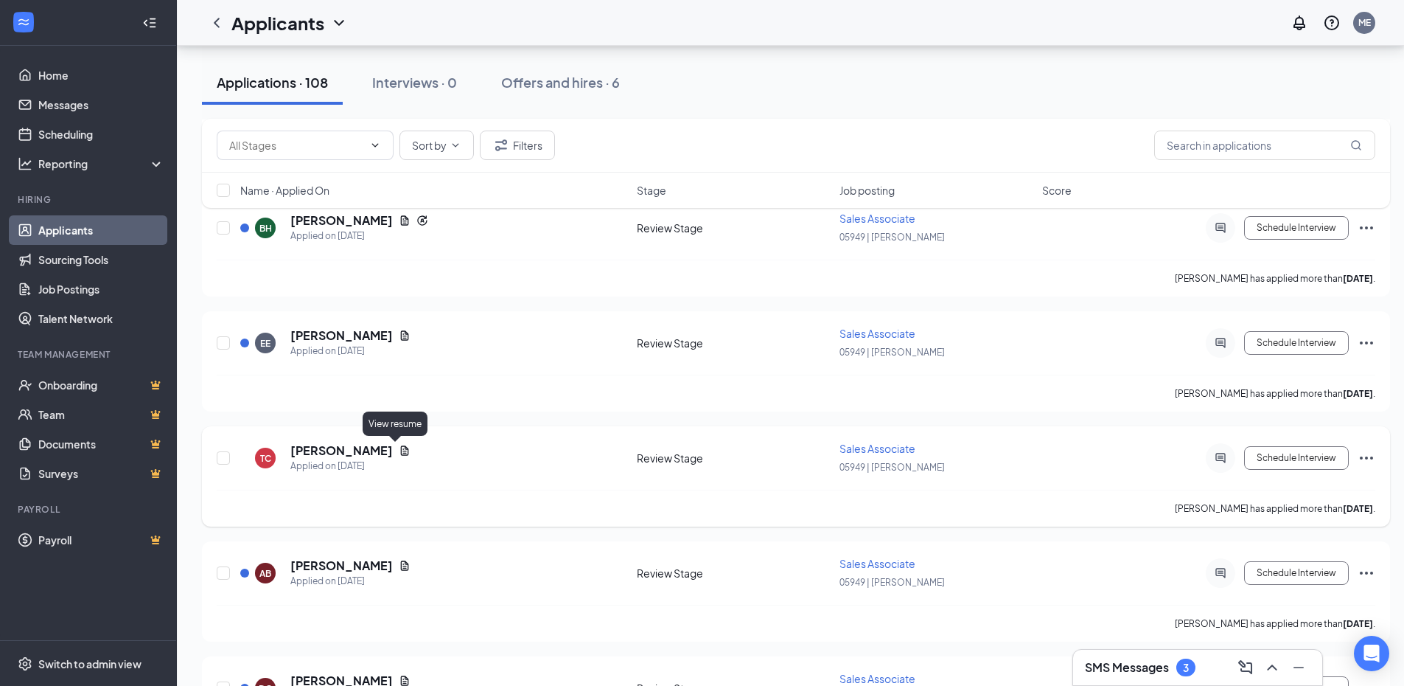
click at [399, 452] on icon "Document" at bounding box center [405, 451] width 12 height 12
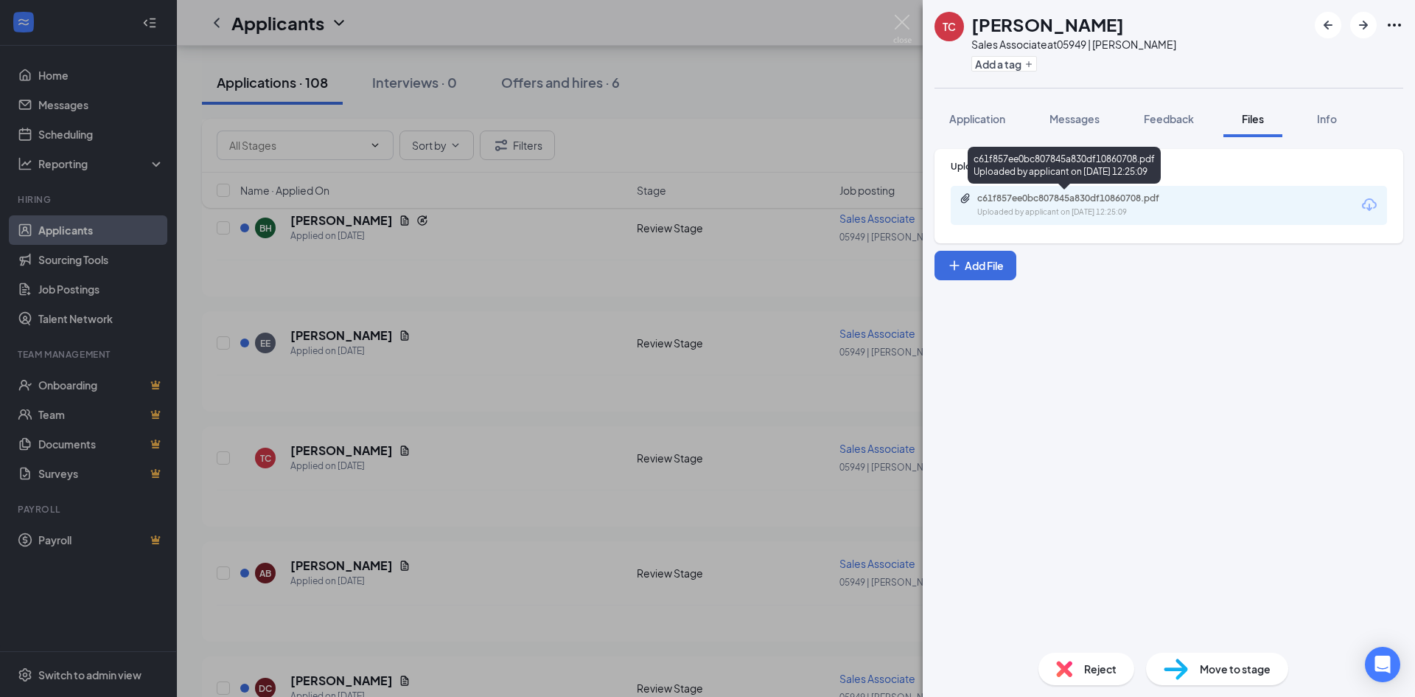
click at [1011, 209] on div "Uploaded by applicant on [DATE] 12:25:09" at bounding box center [1087, 212] width 221 height 12
click at [501, 469] on div "TC [PERSON_NAME] Sales Associate at 05949 | [PERSON_NAME] Add a tag Application…" at bounding box center [707, 348] width 1415 height 697
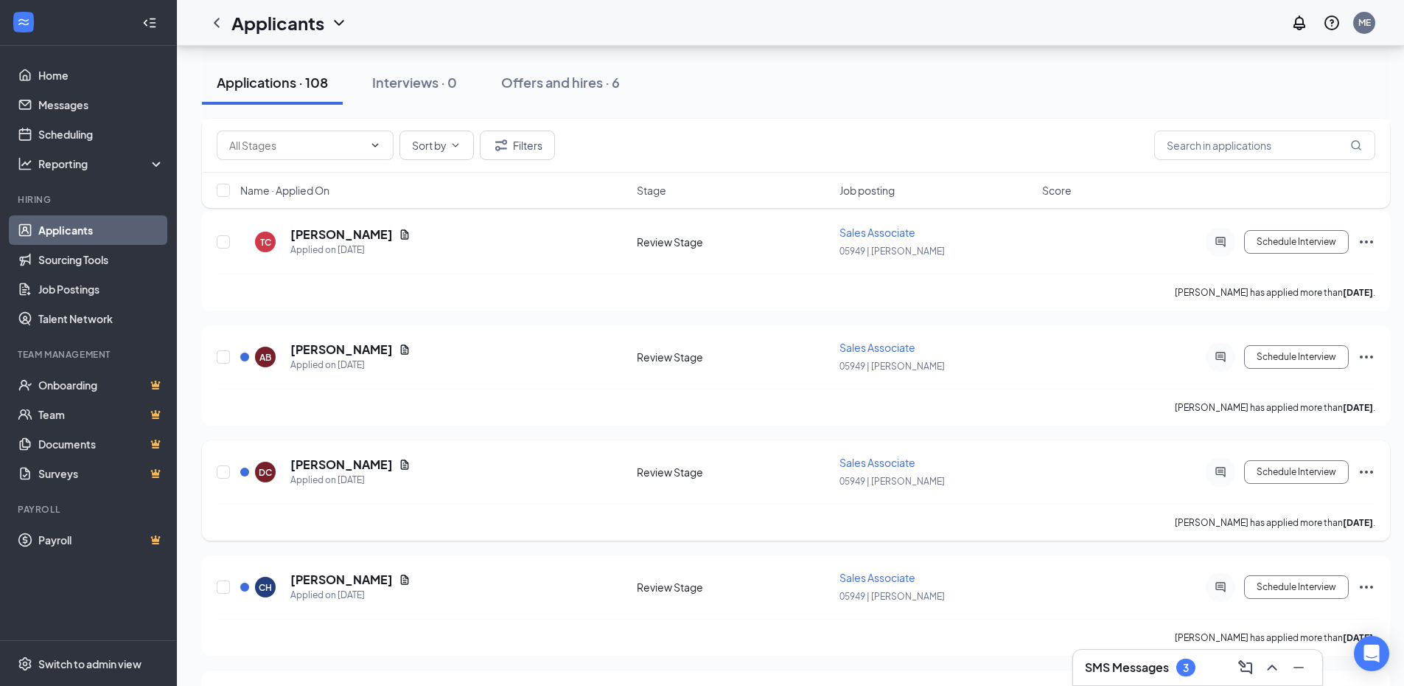
scroll to position [1032, 0]
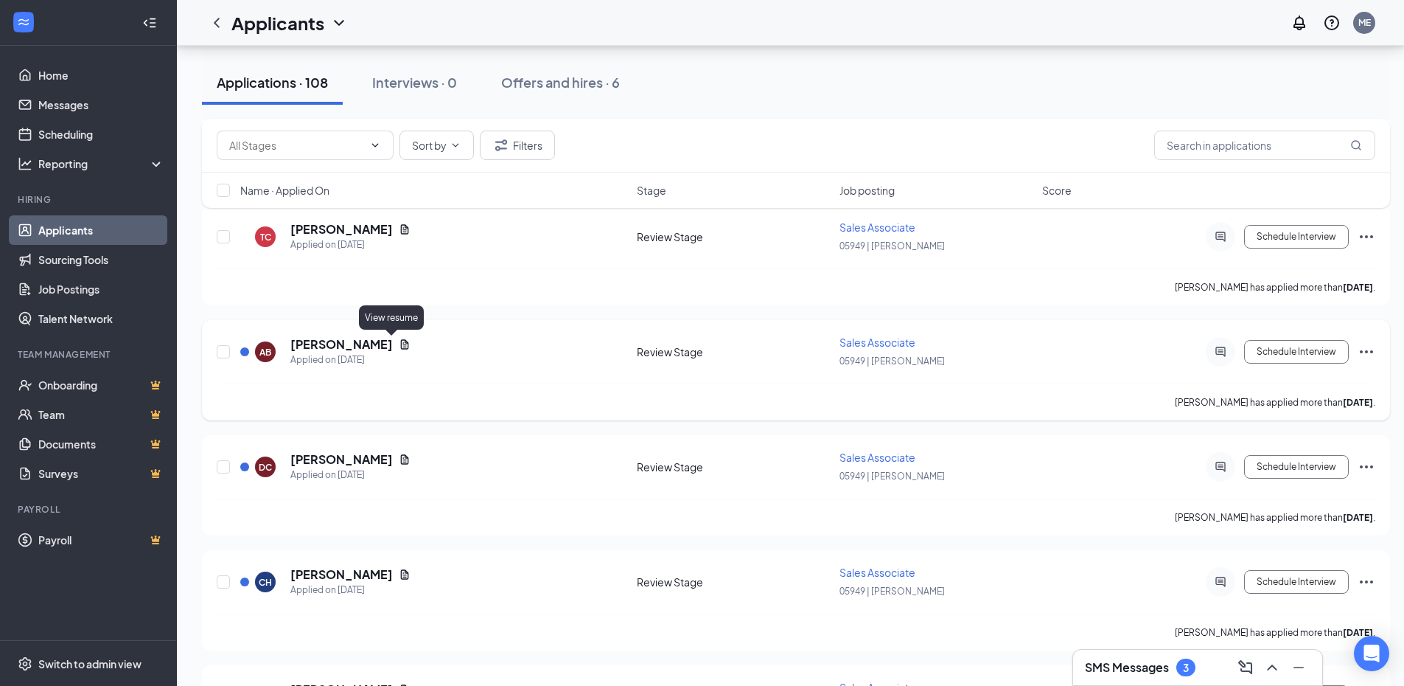
click at [401, 347] on icon "Document" at bounding box center [405, 344] width 8 height 10
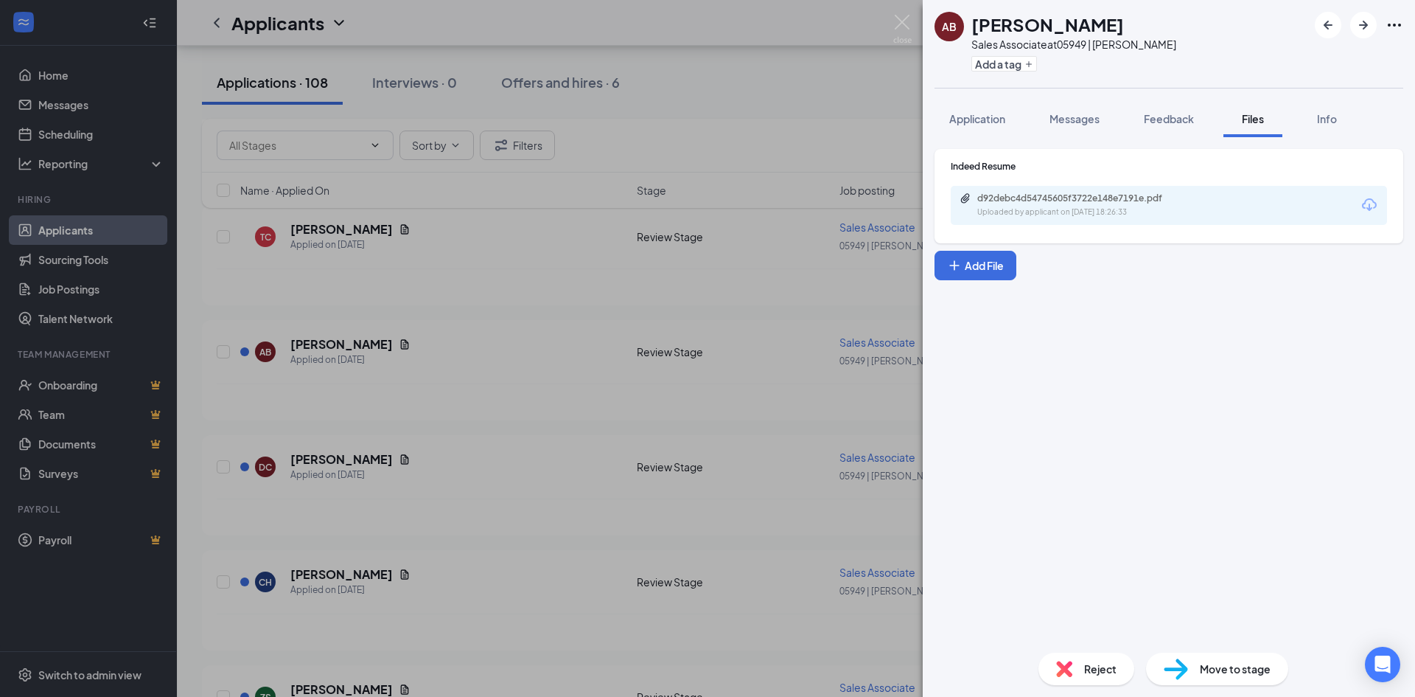
click at [1137, 217] on div "Uploaded by applicant on [DATE] 18:26:33" at bounding box center [1087, 212] width 221 height 12
click at [580, 453] on div "AB [PERSON_NAME] Sales Associate at 05949 | [PERSON_NAME] Add a tag Application…" at bounding box center [707, 348] width 1415 height 697
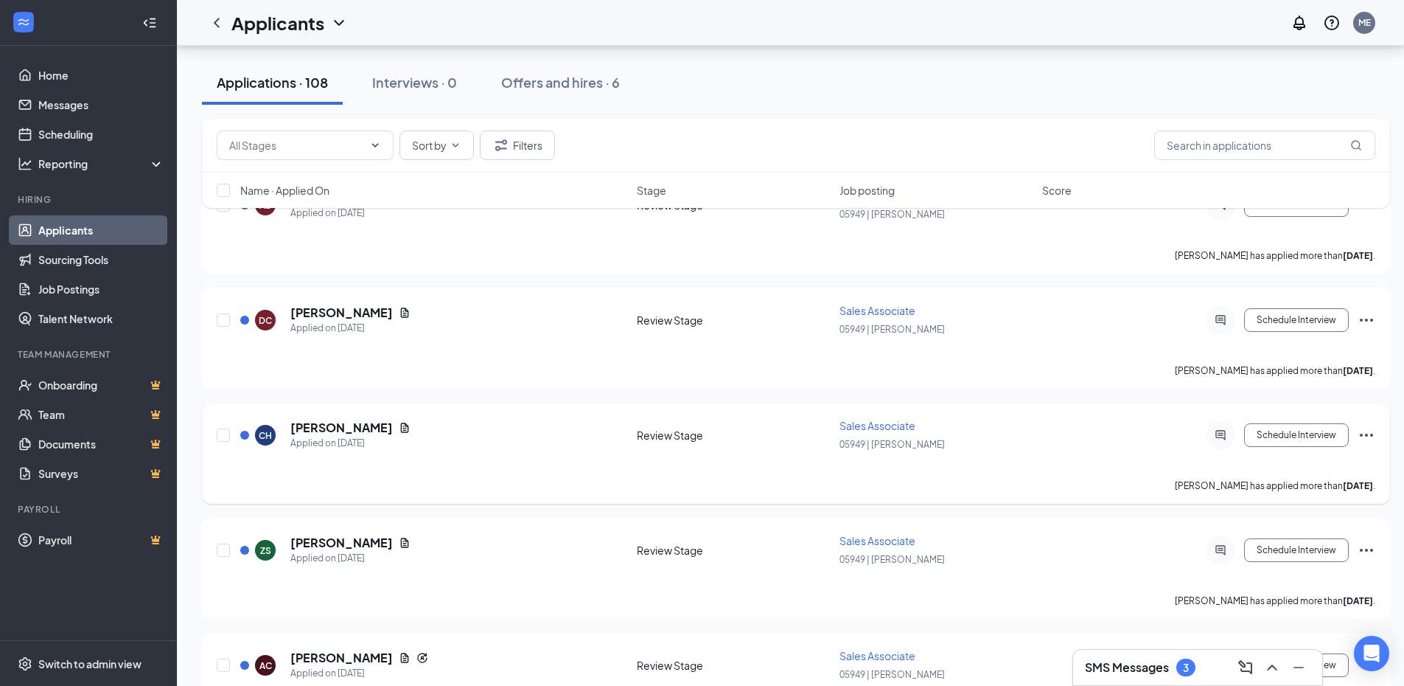
scroll to position [1179, 0]
click at [401, 313] on icon "Document" at bounding box center [405, 312] width 8 height 10
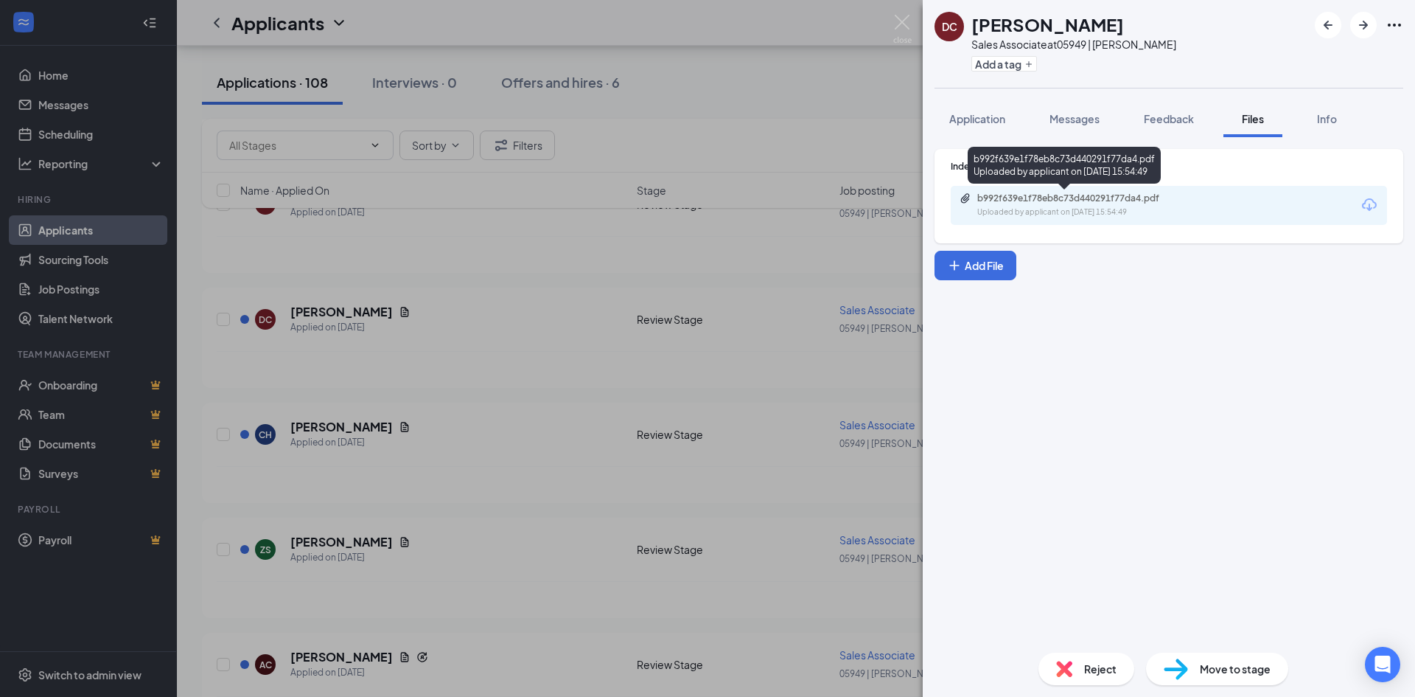
click at [1087, 209] on div "Uploaded by applicant on [DATE] 15:54:49" at bounding box center [1087, 212] width 221 height 12
click at [533, 449] on div "DC [PERSON_NAME] Sales Associate at 05949 | [PERSON_NAME] Add a tag Application…" at bounding box center [707, 348] width 1415 height 697
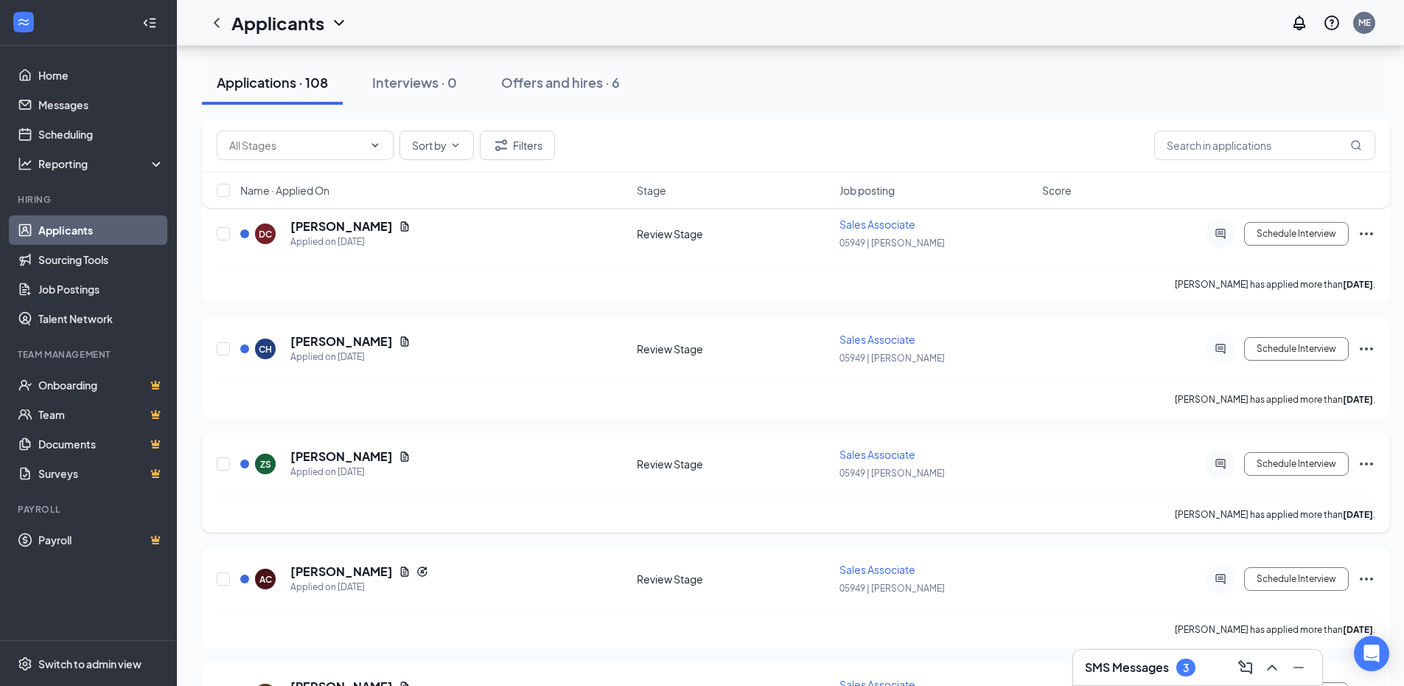
scroll to position [1327, 0]
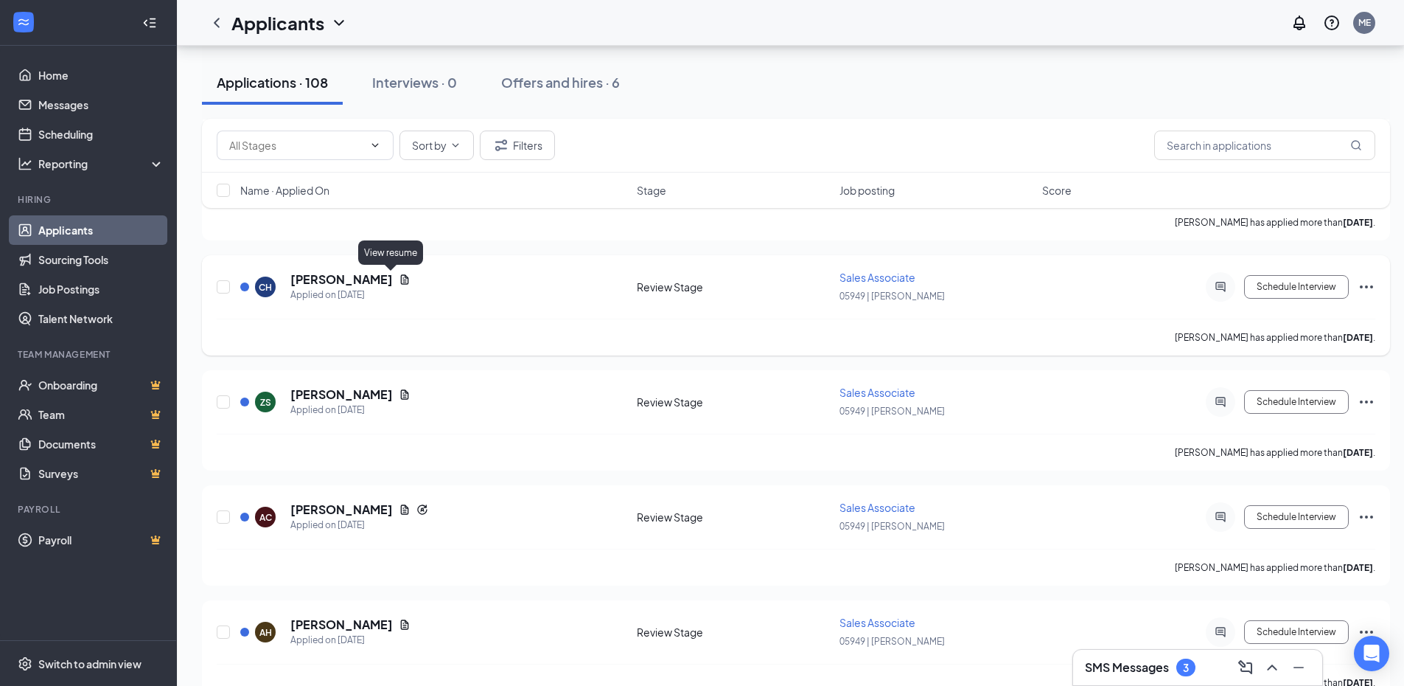
click at [399, 276] on icon "Document" at bounding box center [405, 279] width 12 height 12
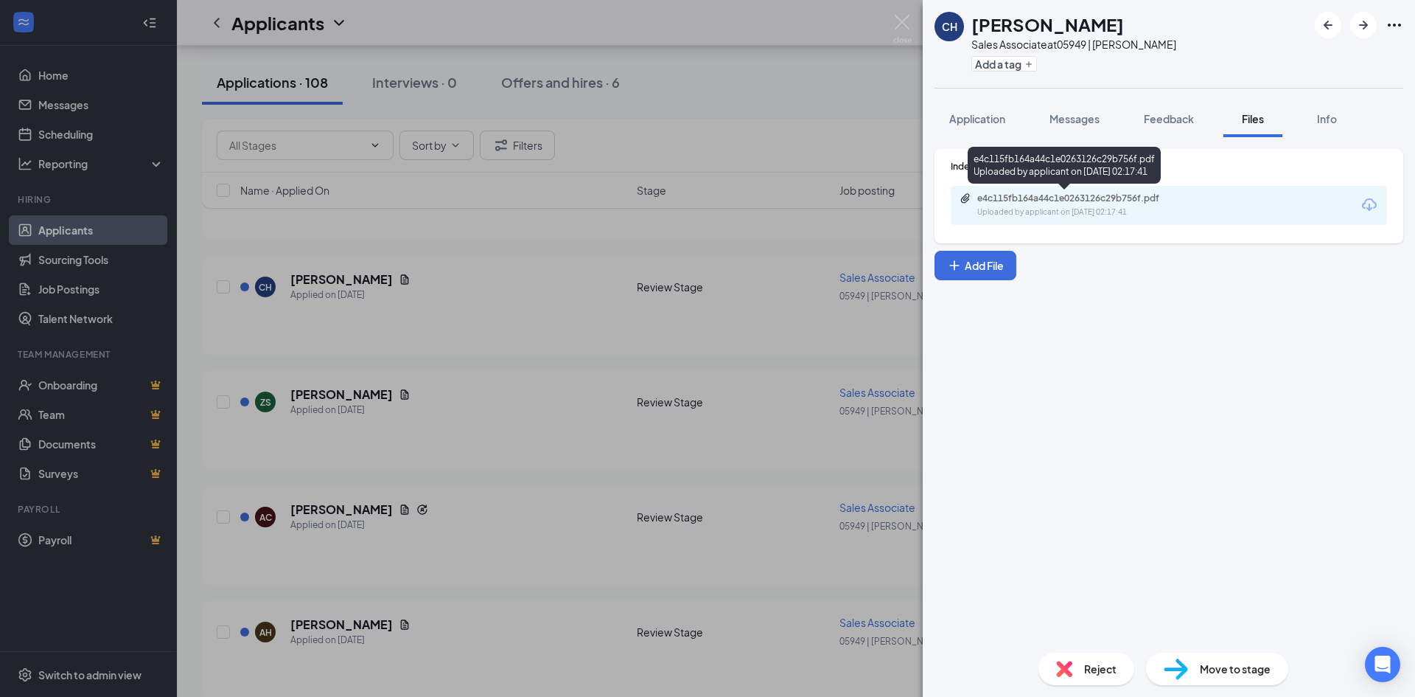
click at [1087, 214] on div "Uploaded by applicant on [DATE] 02:17:41" at bounding box center [1087, 212] width 221 height 12
click at [568, 302] on div "CH [PERSON_NAME] Sales Associate at 05949 | [PERSON_NAME] Add a tag Application…" at bounding box center [707, 348] width 1415 height 697
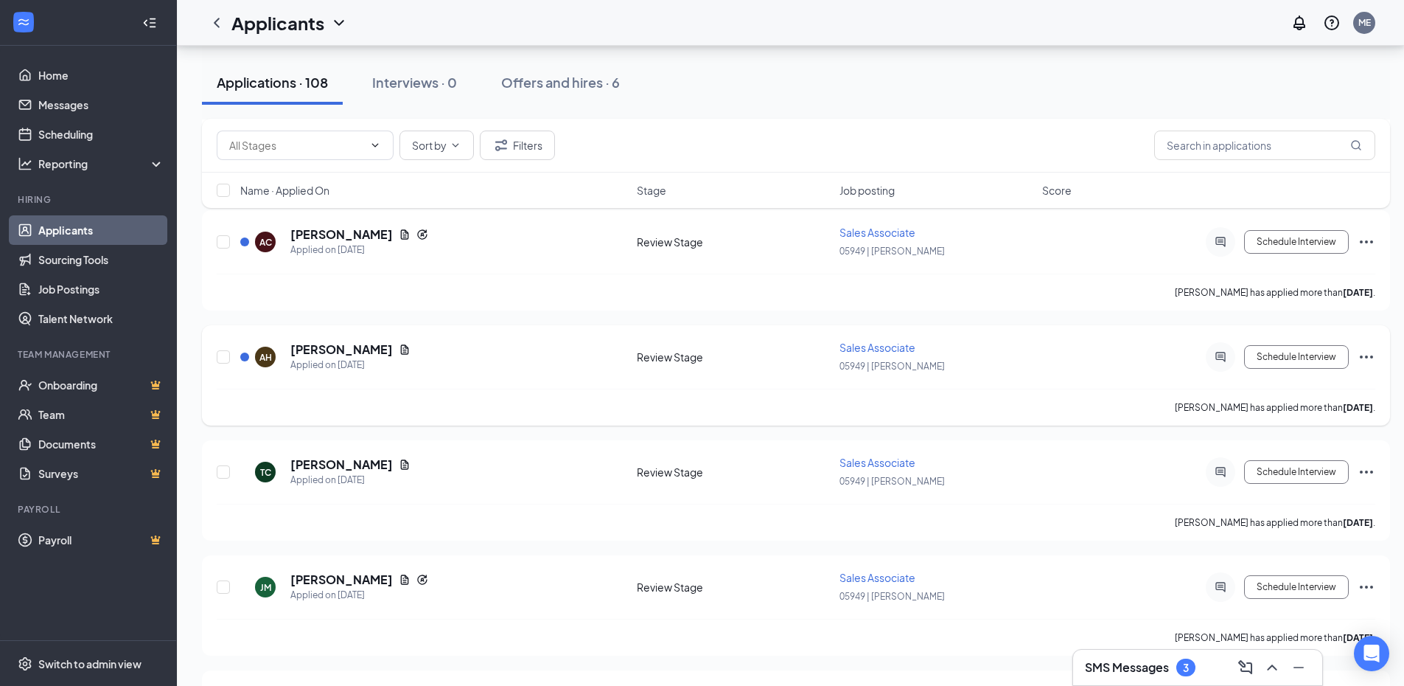
scroll to position [1622, 0]
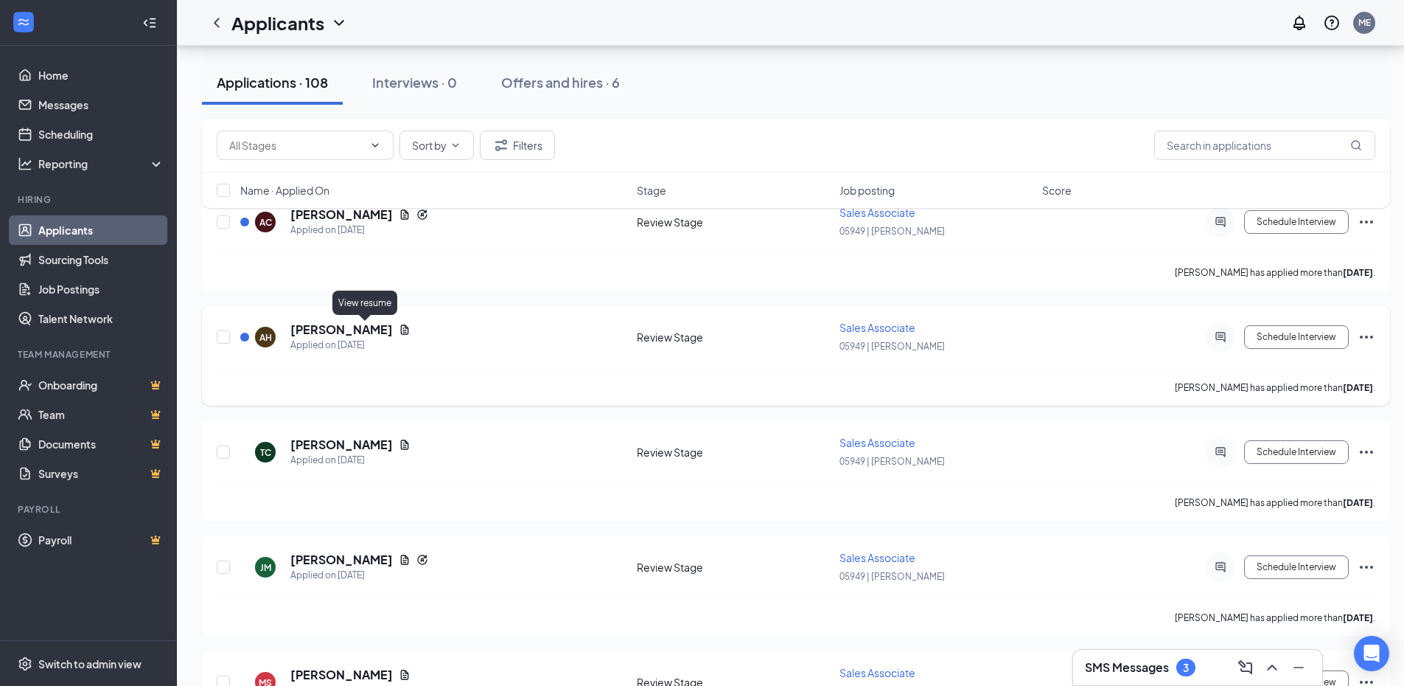
click at [399, 331] on icon "Document" at bounding box center [405, 330] width 12 height 12
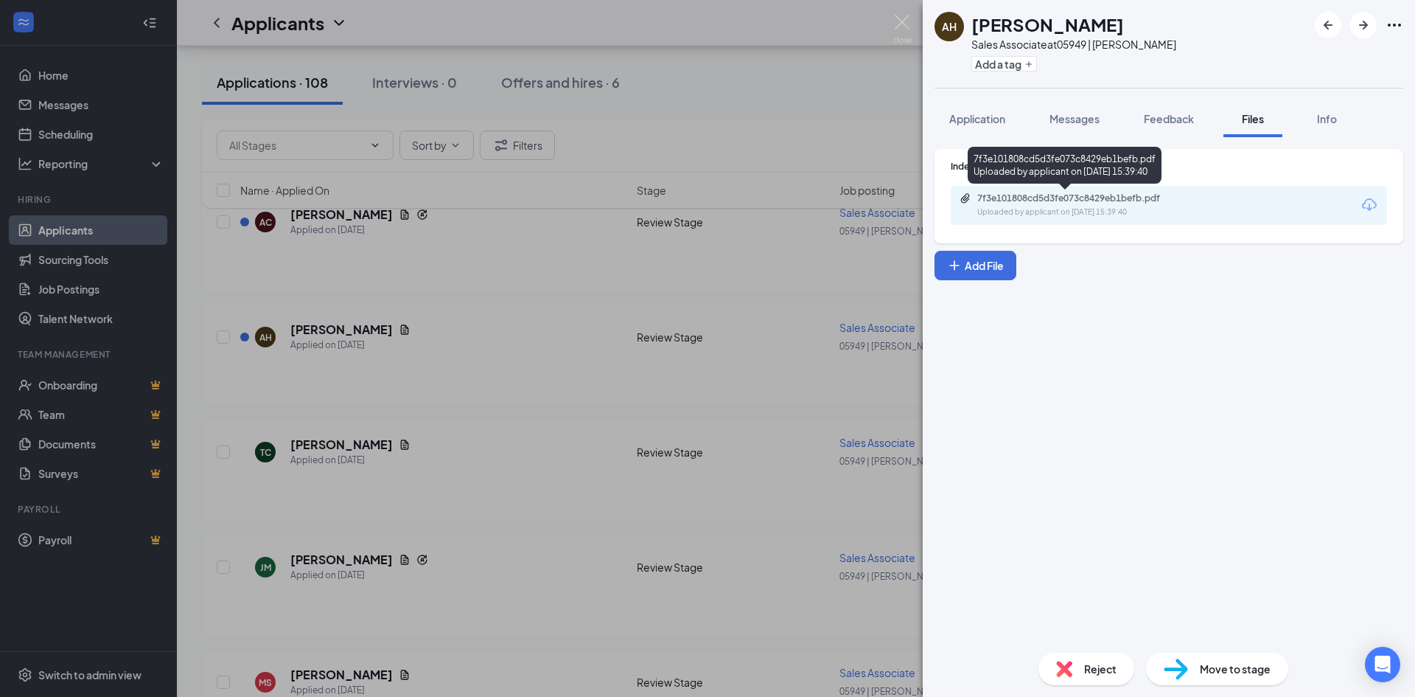
click at [1083, 209] on div "Uploaded by applicant on [DATE] 15:39:40" at bounding box center [1087, 212] width 221 height 12
click at [510, 538] on div "AH [PERSON_NAME] Sales Associate at 05949 | [PERSON_NAME] Add a tag Application…" at bounding box center [707, 348] width 1415 height 697
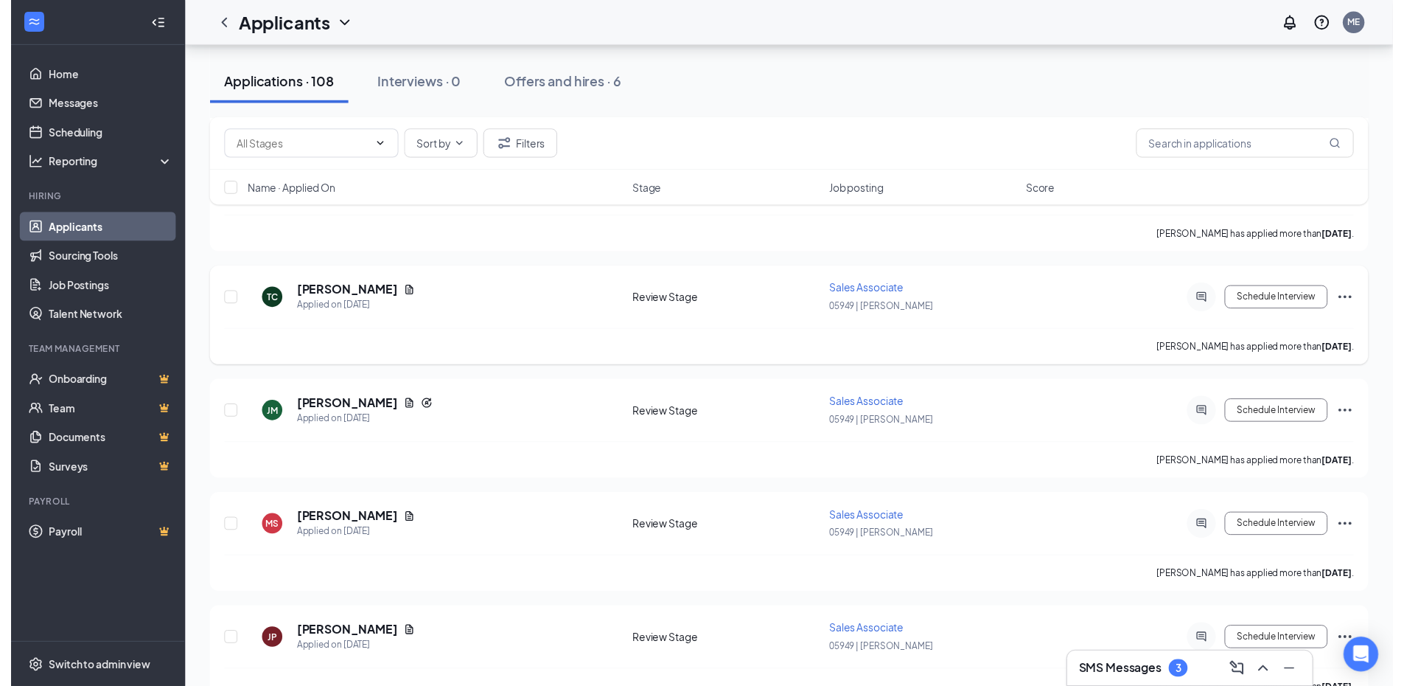
scroll to position [1923, 0]
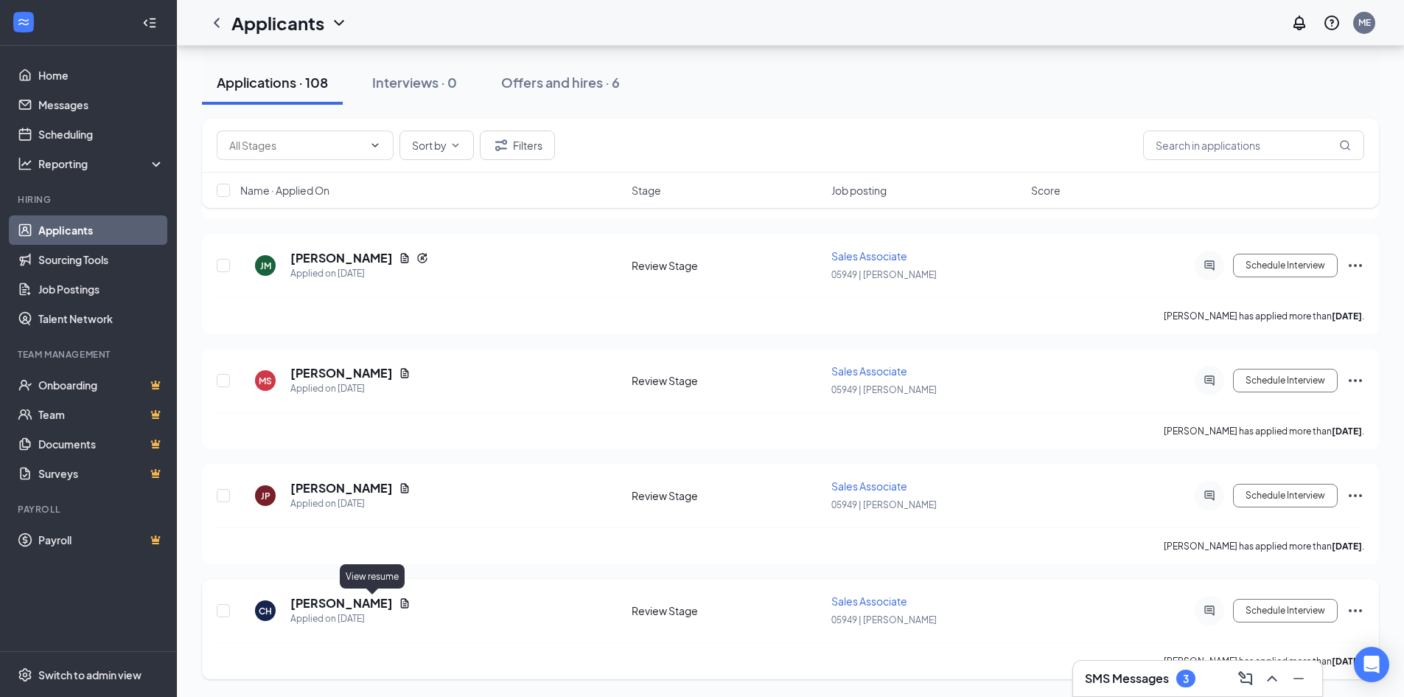
click at [399, 602] on icon "Document" at bounding box center [405, 603] width 12 height 12
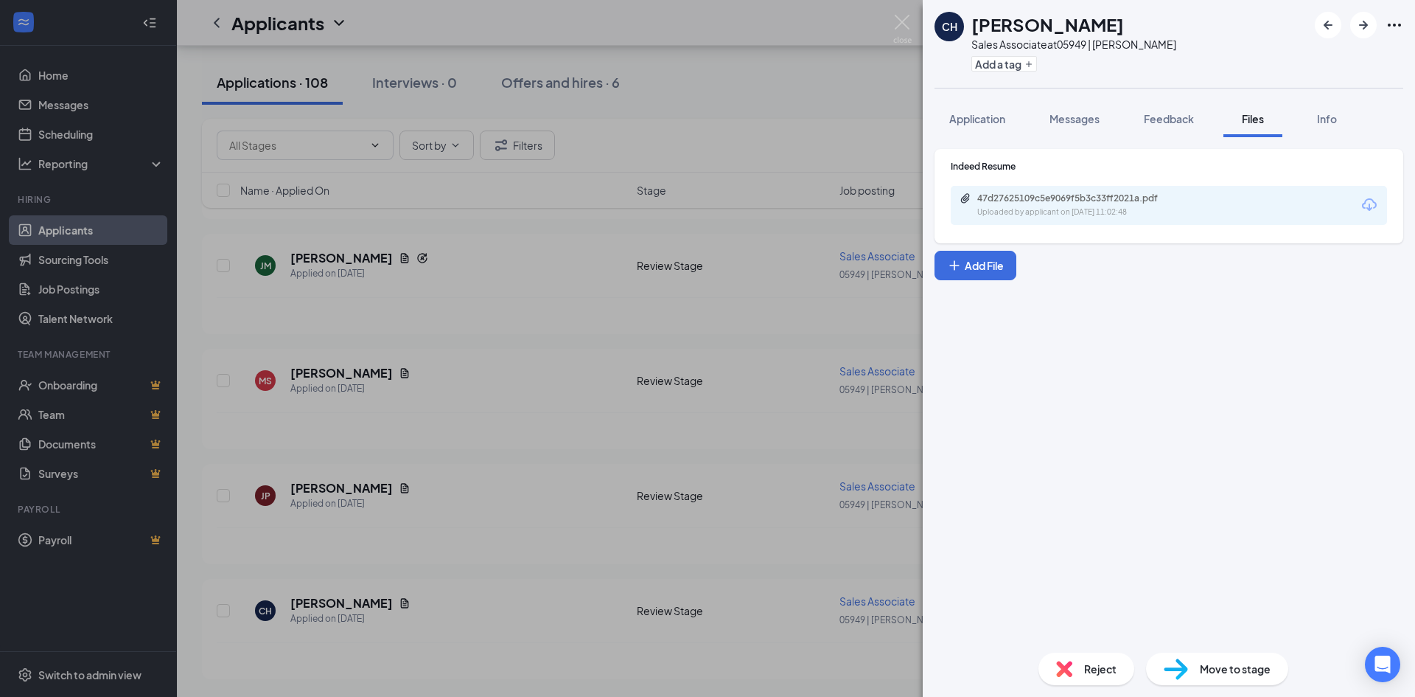
click at [1022, 215] on div "Uploaded by applicant on [DATE] 11:02:48" at bounding box center [1087, 212] width 221 height 12
click at [403, 543] on div "CH [PERSON_NAME] Sales Associate at 05949 | [PERSON_NAME] Add a tag Application…" at bounding box center [707, 348] width 1415 height 697
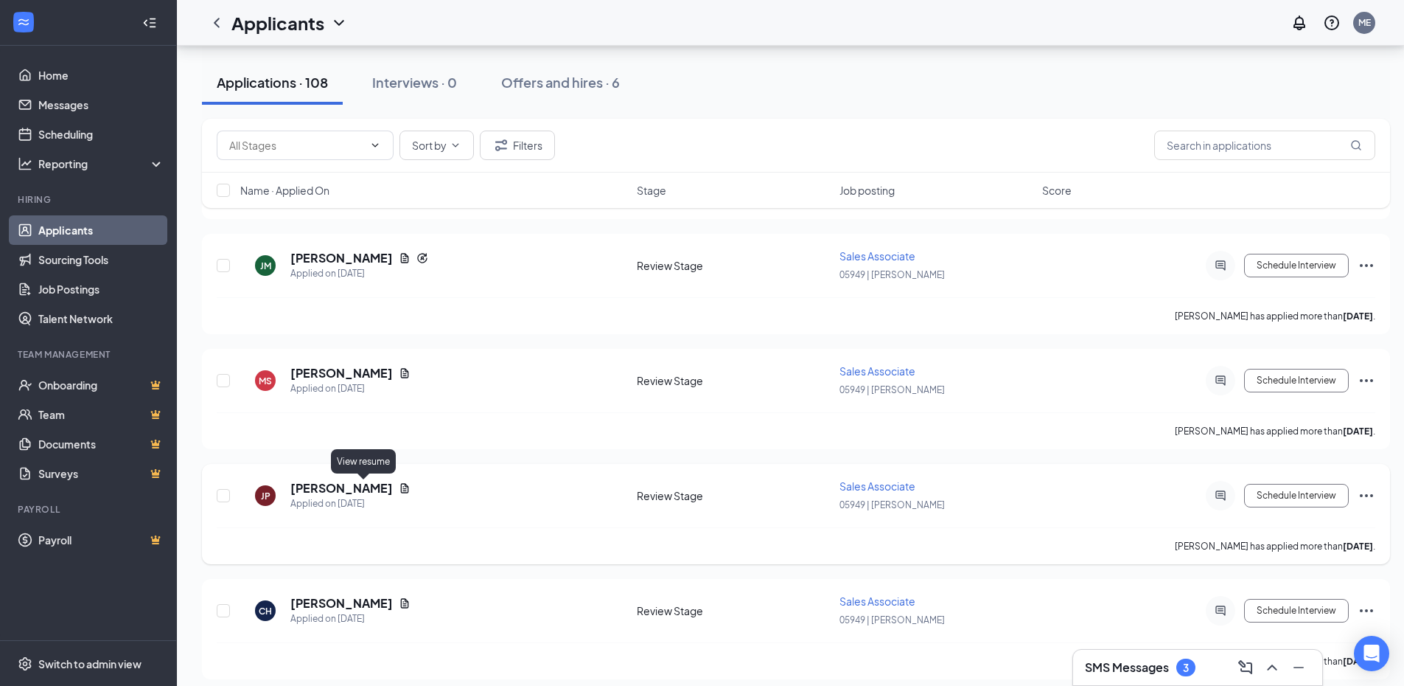
click at [399, 491] on icon "Document" at bounding box center [405, 488] width 12 height 12
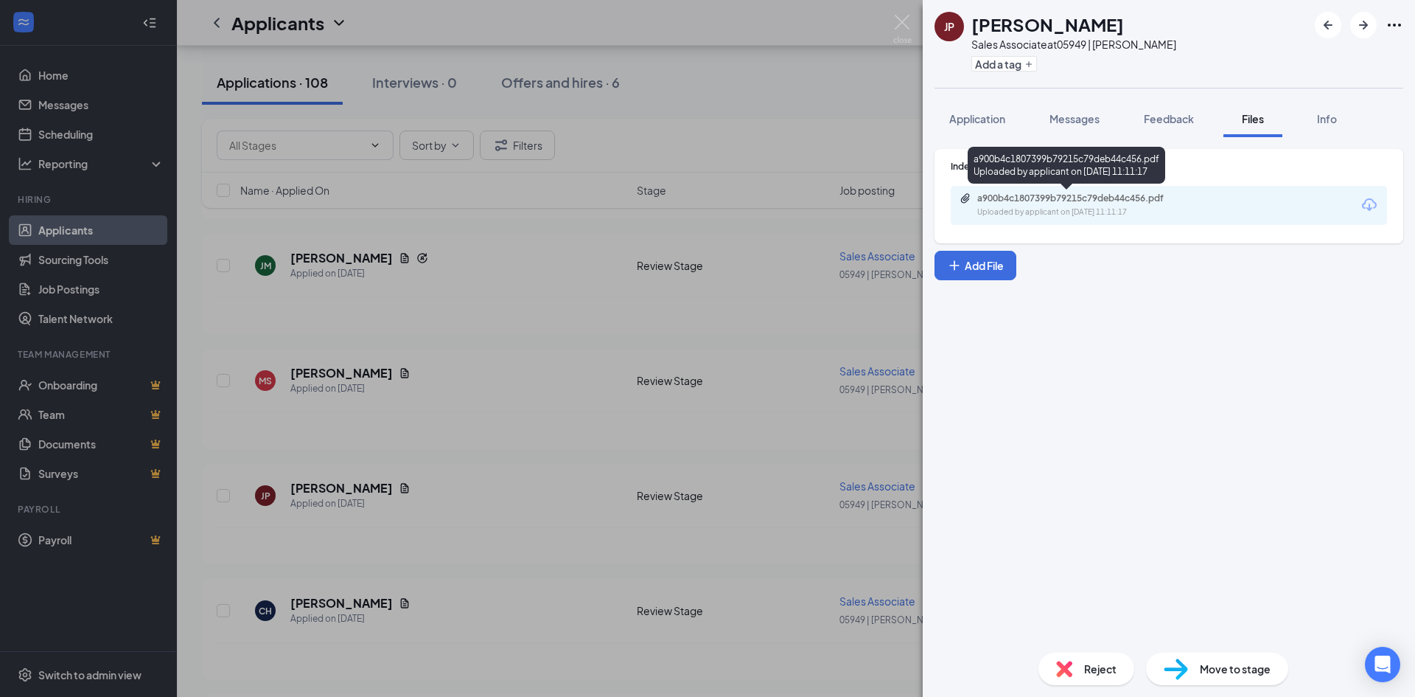
click at [1107, 207] on div "Uploaded by applicant on [DATE] 11:11:17" at bounding box center [1087, 212] width 221 height 12
click at [559, 327] on div "JP [PERSON_NAME] Sales Associate at 05949 | [PERSON_NAME] Add a tag Application…" at bounding box center [707, 348] width 1415 height 697
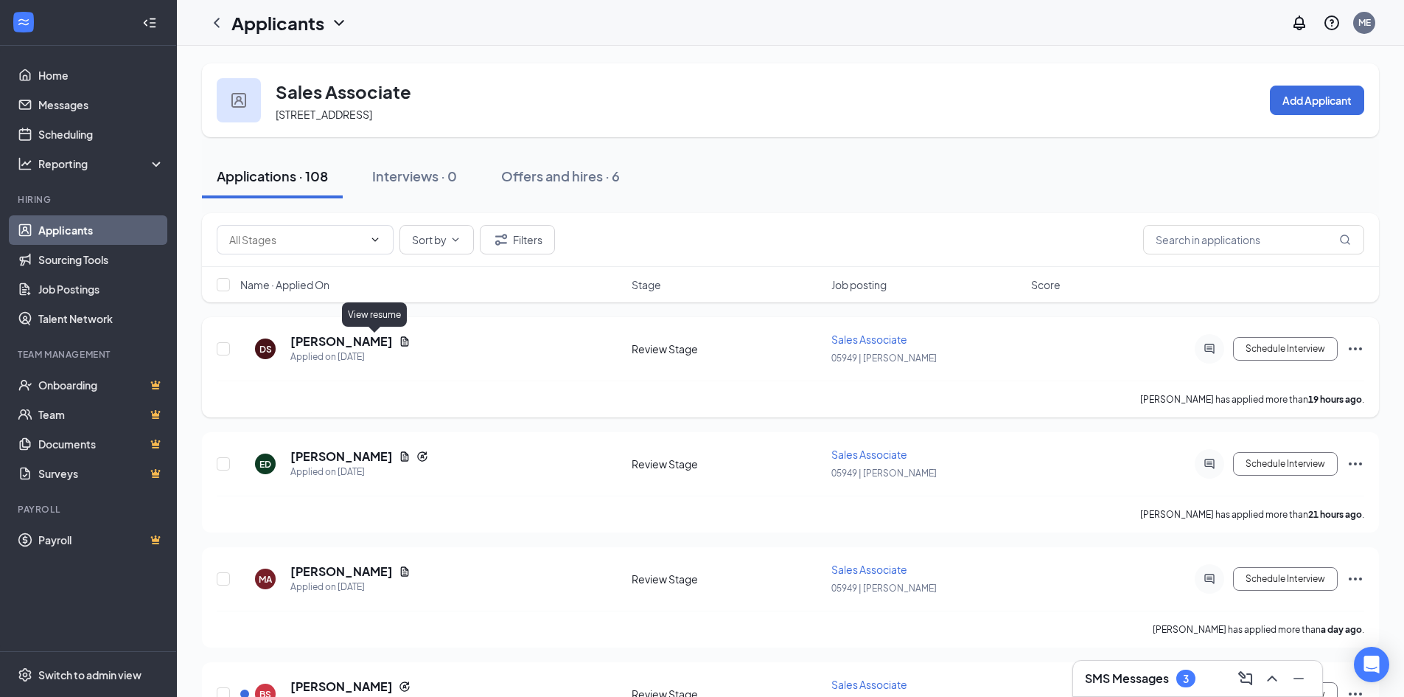
click at [399, 342] on icon "Document" at bounding box center [405, 341] width 12 height 12
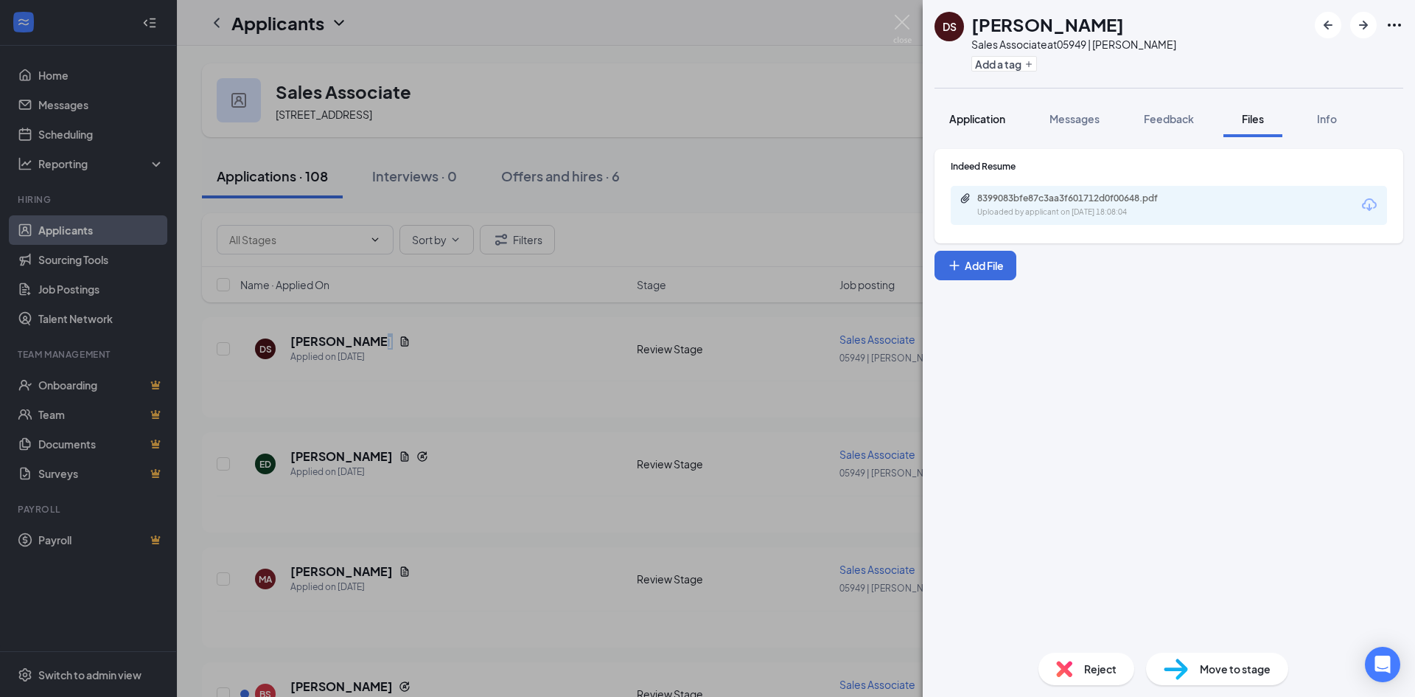
click at [1006, 128] on button "Application" at bounding box center [978, 118] width 86 height 37
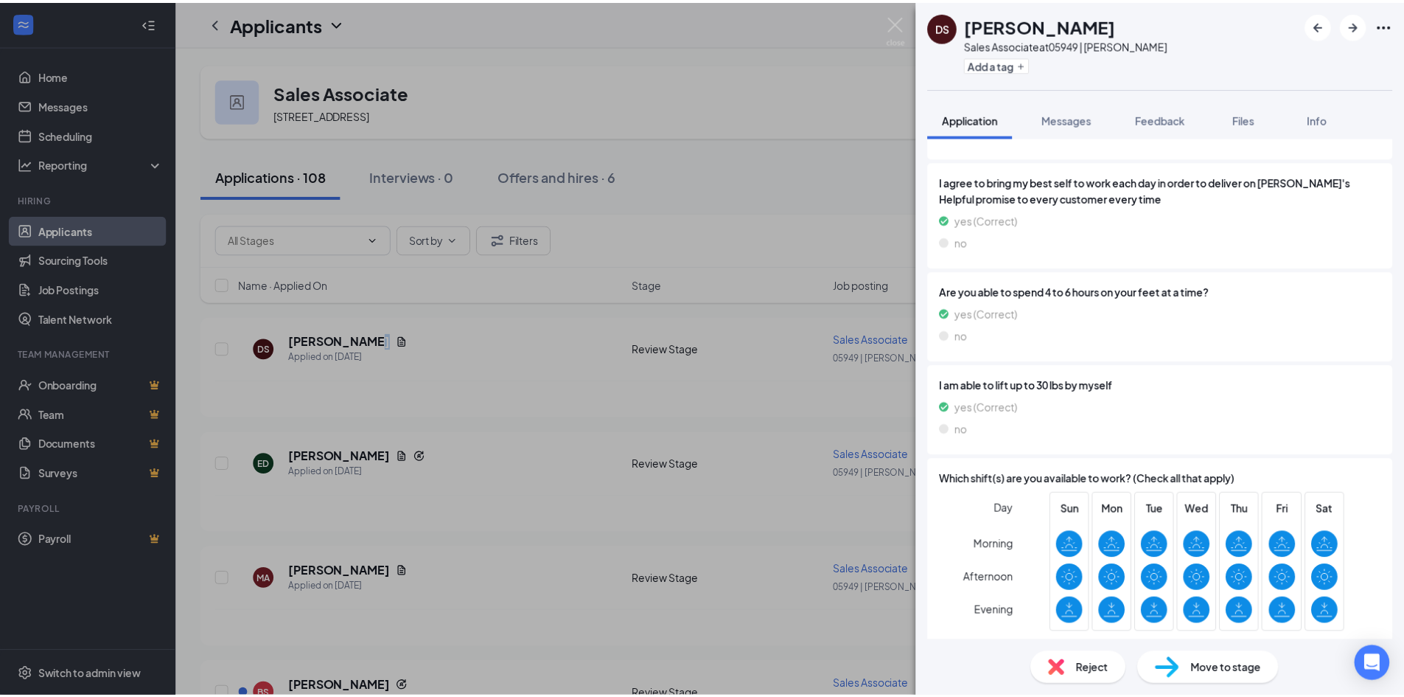
scroll to position [1141, 0]
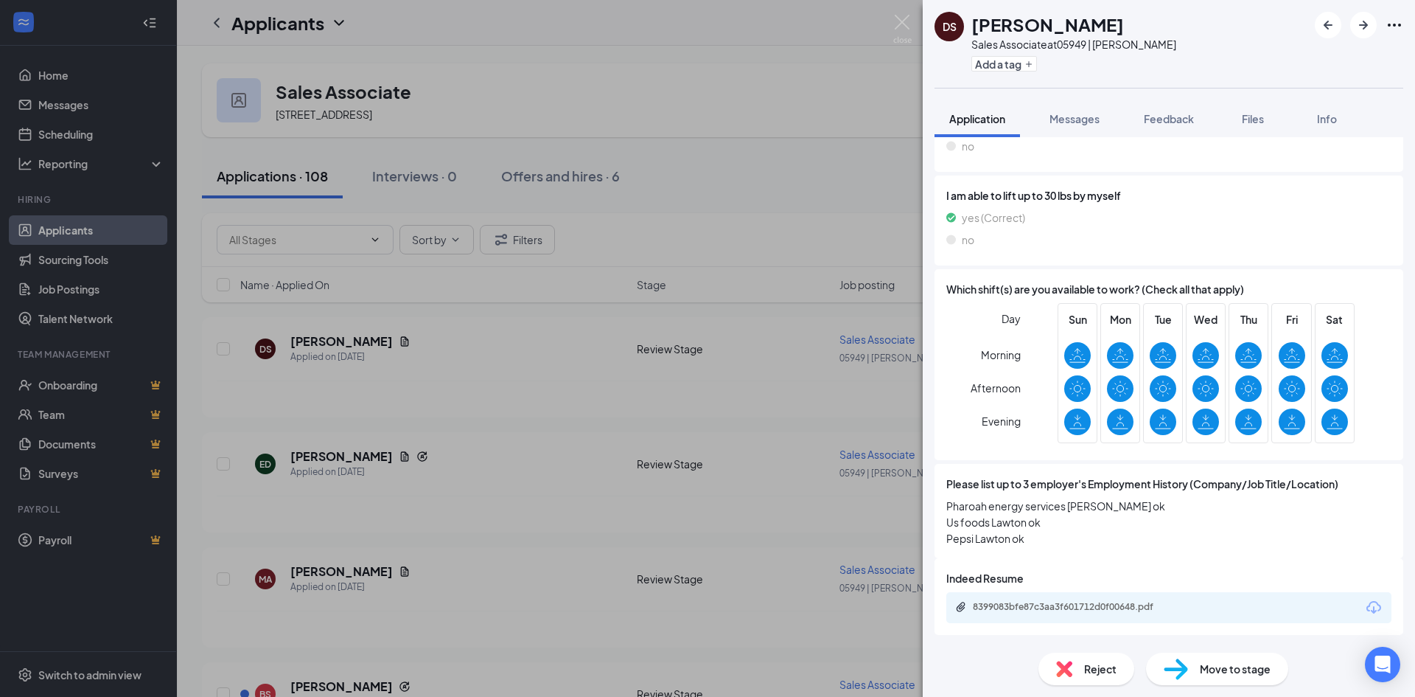
click at [605, 419] on div "DS [PERSON_NAME] Sales Associate at 05949 | [PERSON_NAME] Add a tag Application…" at bounding box center [707, 348] width 1415 height 697
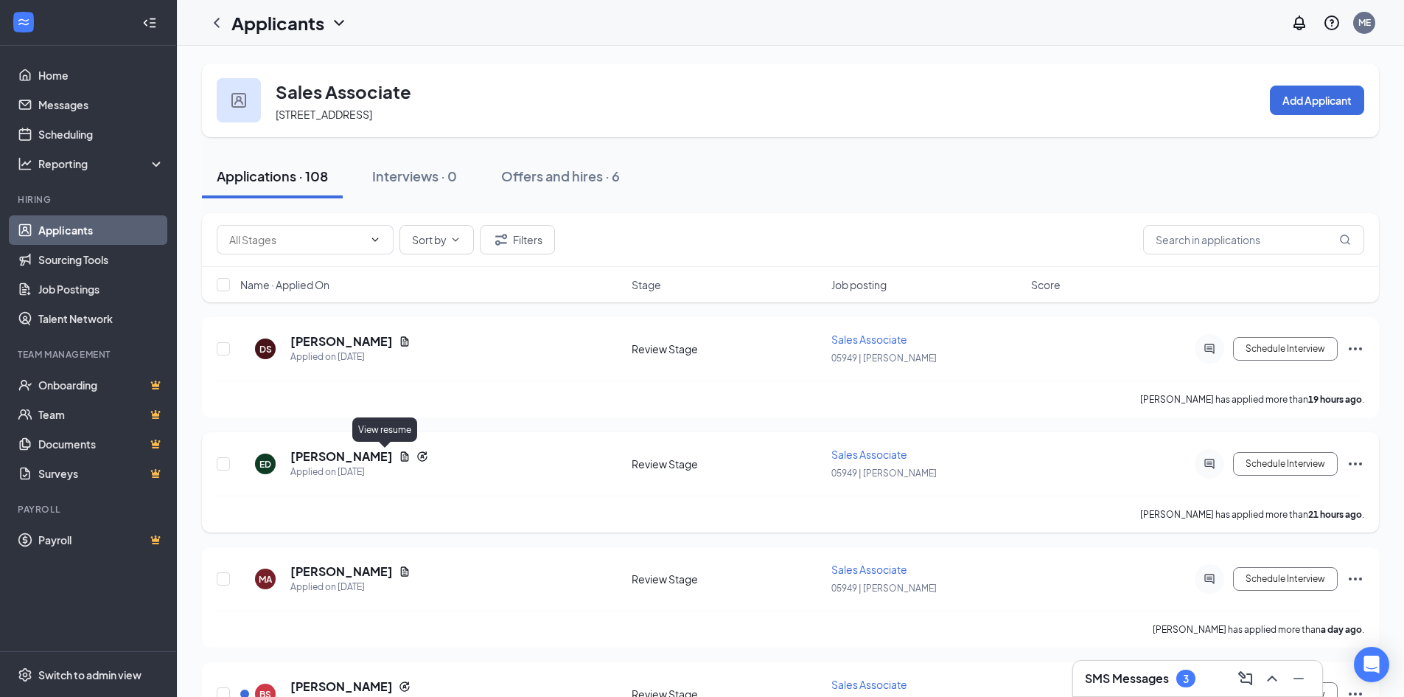
click at [399, 453] on icon "Document" at bounding box center [405, 456] width 12 height 12
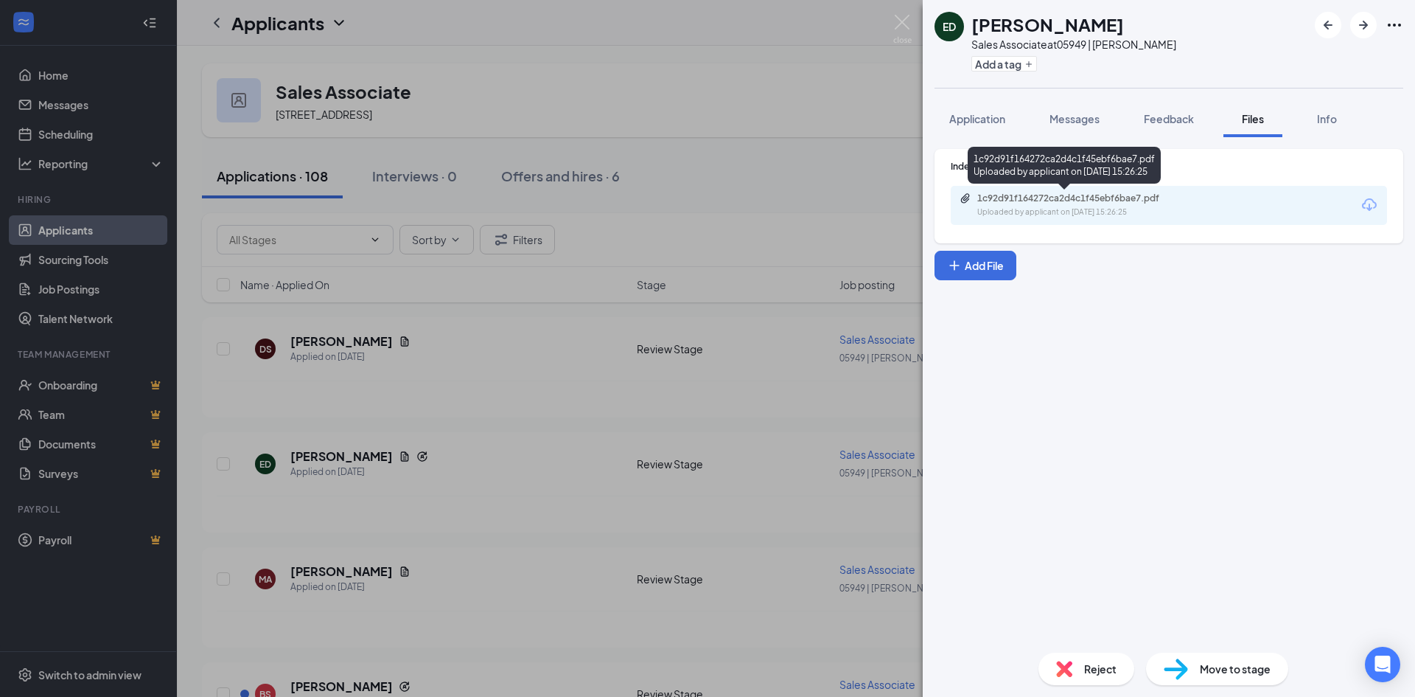
click at [1165, 211] on div "Uploaded by applicant on [DATE] 15:26:25" at bounding box center [1087, 212] width 221 height 12
click at [569, 495] on div "ED [PERSON_NAME] Sales Associate at 05949 | [PERSON_NAME] Add a tag Application…" at bounding box center [707, 348] width 1415 height 697
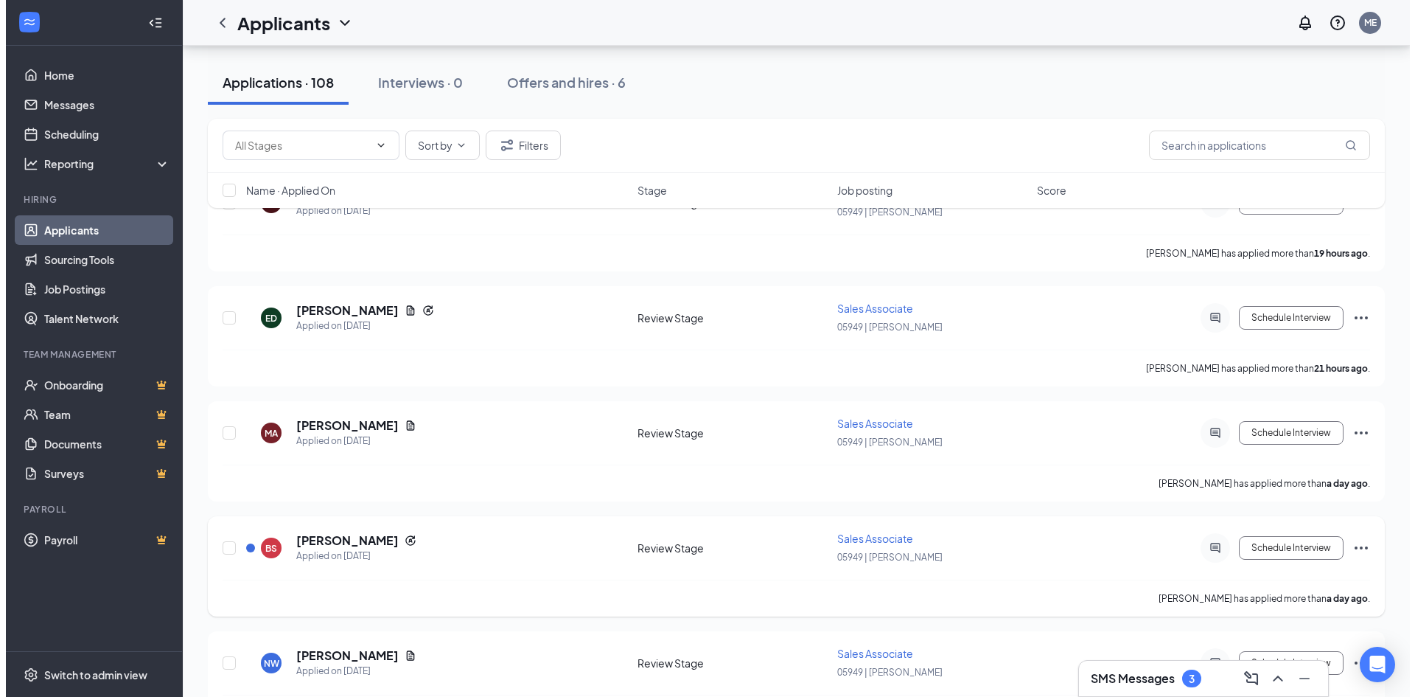
scroll to position [147, 0]
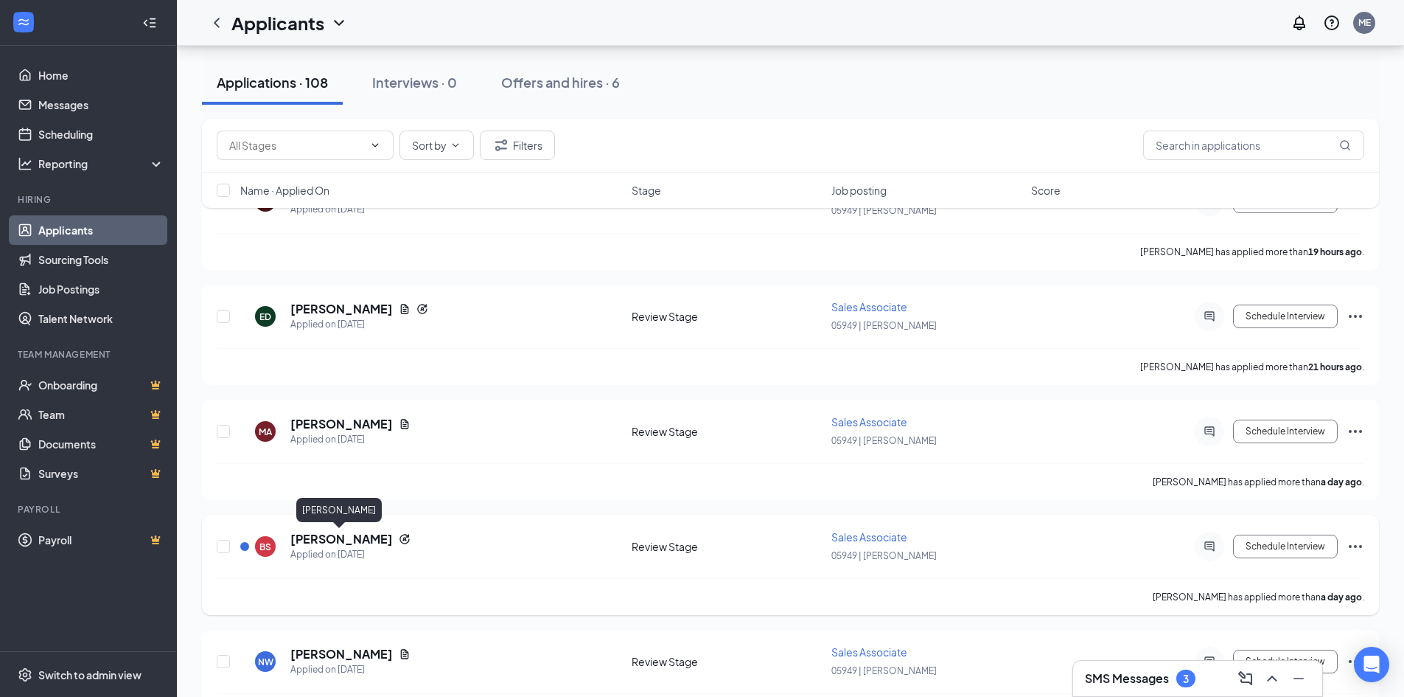
click at [358, 542] on h5 "[PERSON_NAME]" at bounding box center [341, 539] width 102 height 16
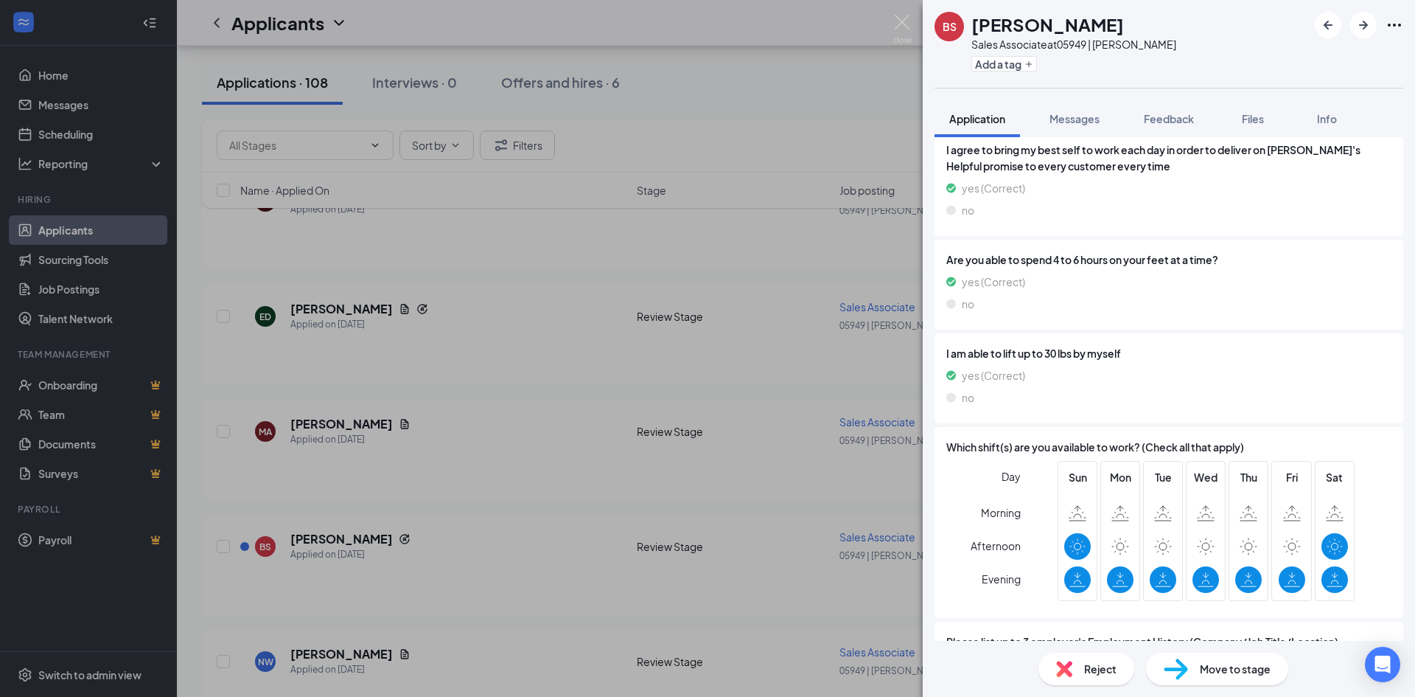
scroll to position [1067, 0]
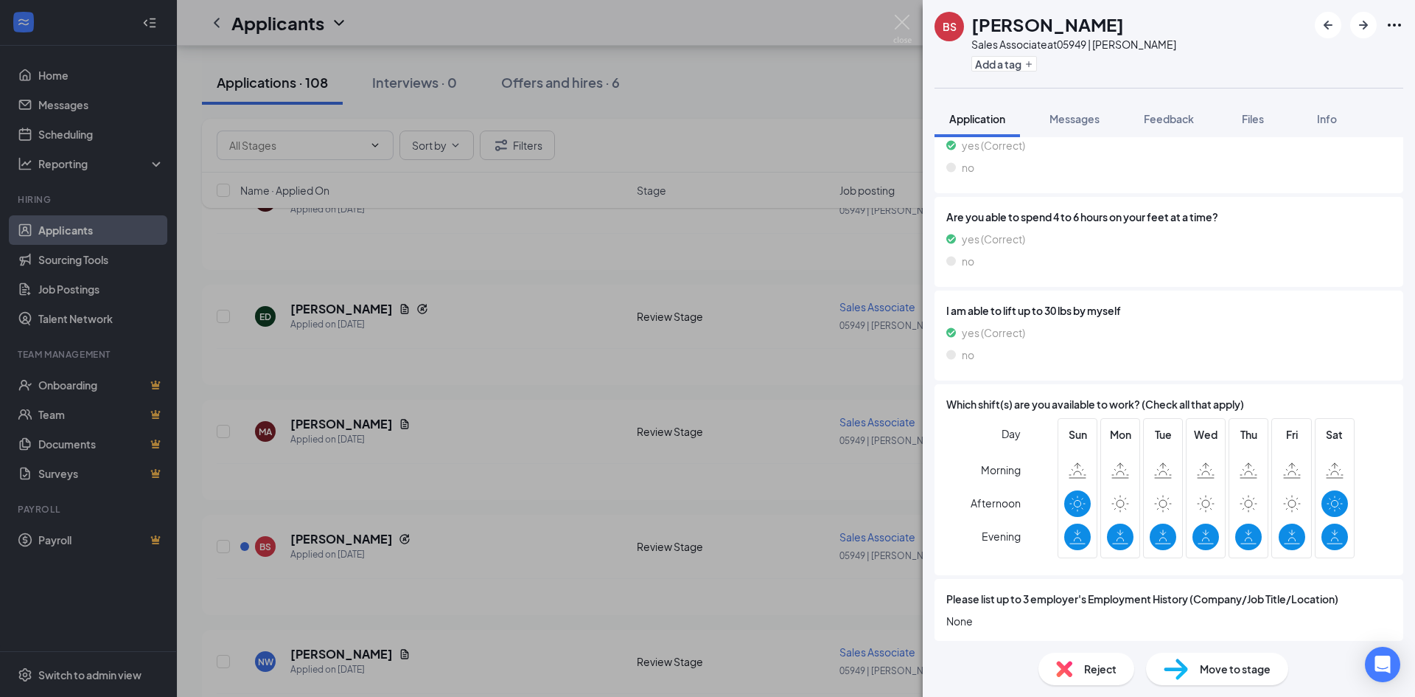
click at [543, 482] on div "BS [PERSON_NAME] Sales Associate at 05949 | [PERSON_NAME] Add a tag Application…" at bounding box center [707, 348] width 1415 height 697
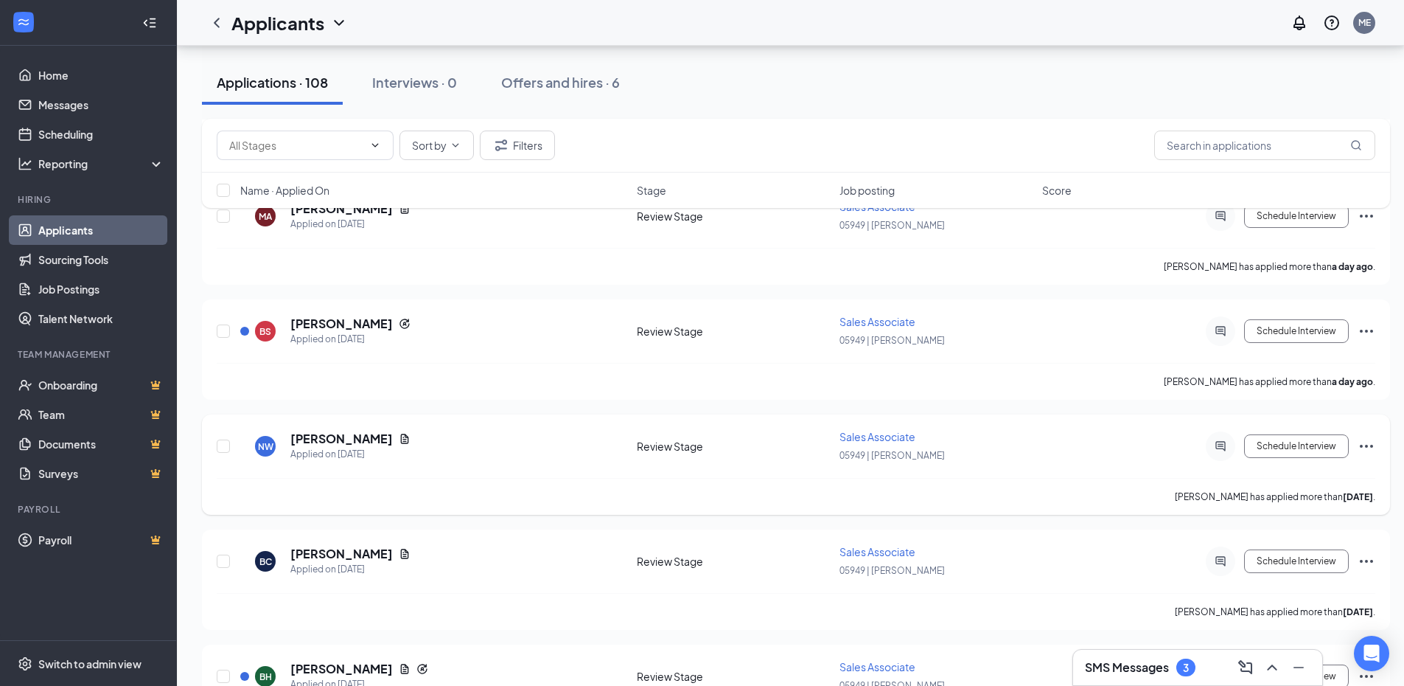
scroll to position [369, 0]
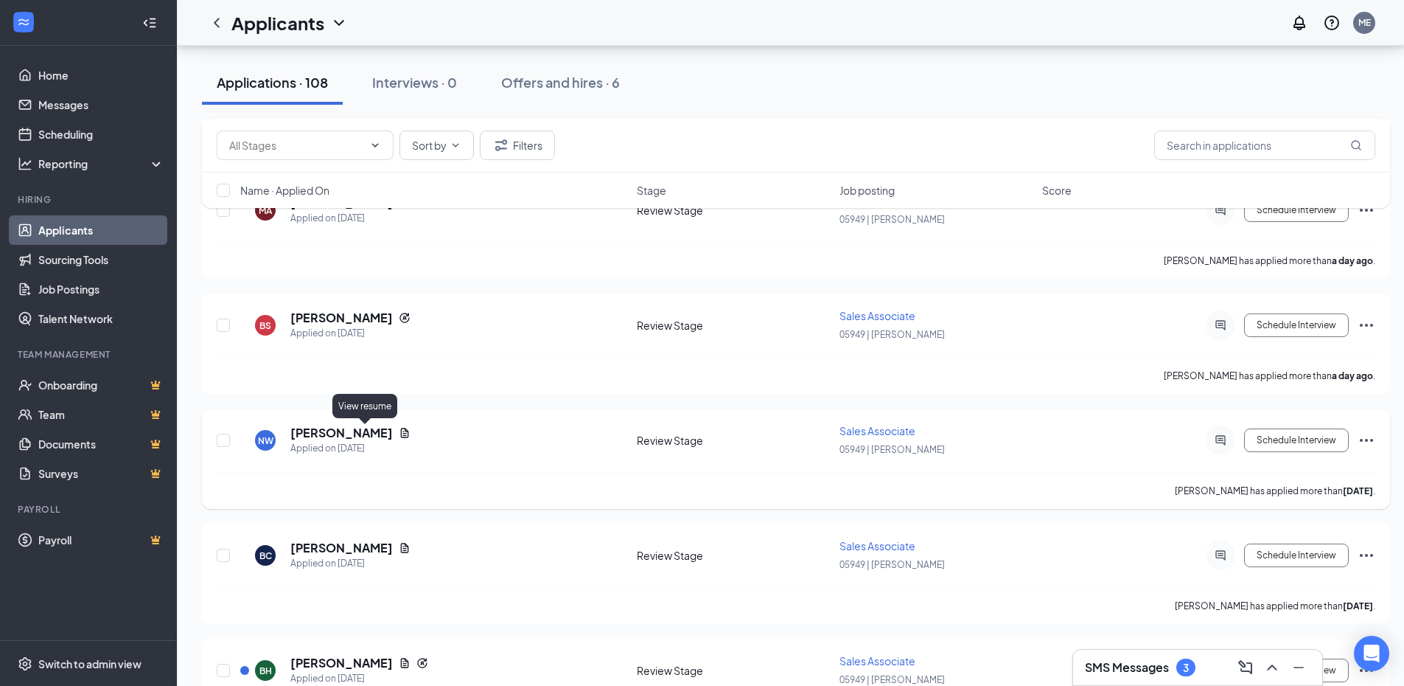
click at [401, 437] on icon "Document" at bounding box center [405, 433] width 8 height 10
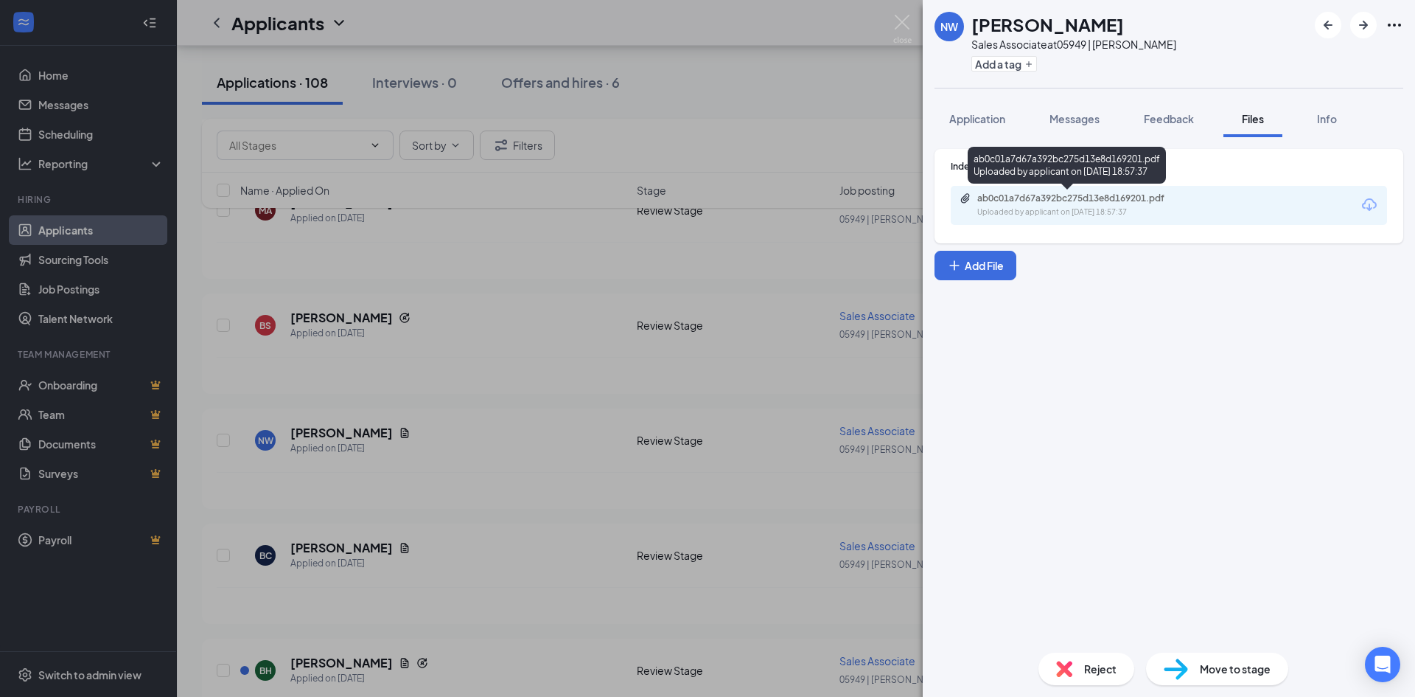
click at [1006, 209] on div "Uploaded by applicant on [DATE] 18:57:37" at bounding box center [1087, 212] width 221 height 12
click at [726, 414] on div "NW [PERSON_NAME] Sales Associate at 05949 | [PERSON_NAME] Add a tag Application…" at bounding box center [707, 348] width 1415 height 697
